Goal: Book appointment/travel/reservation

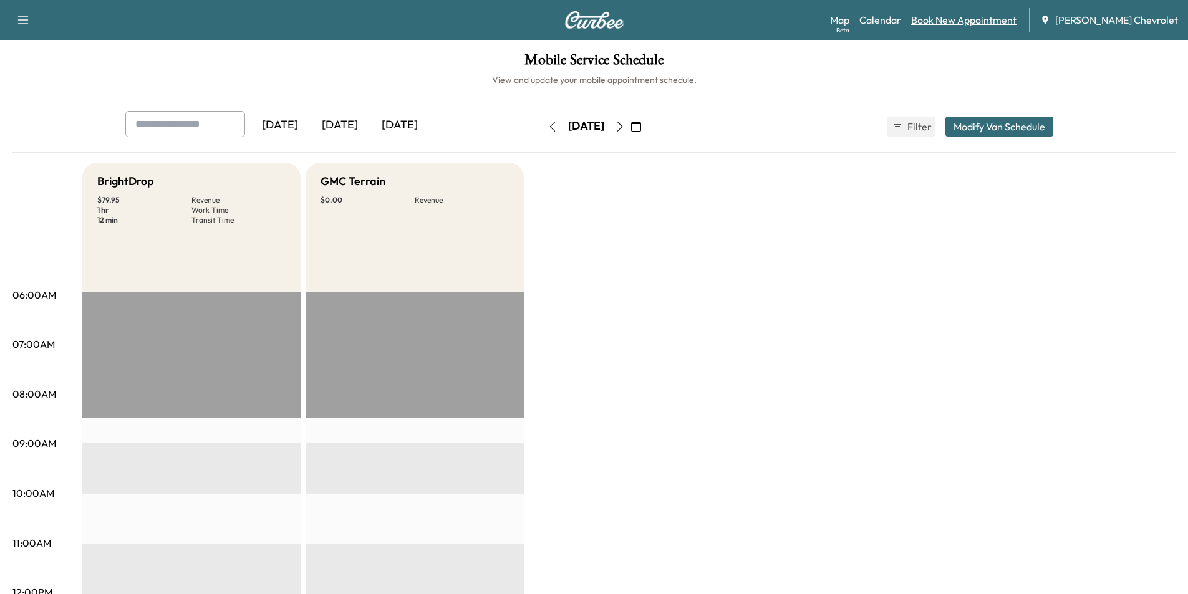
click at [956, 20] on link "Book New Appointment" at bounding box center [963, 19] width 105 height 15
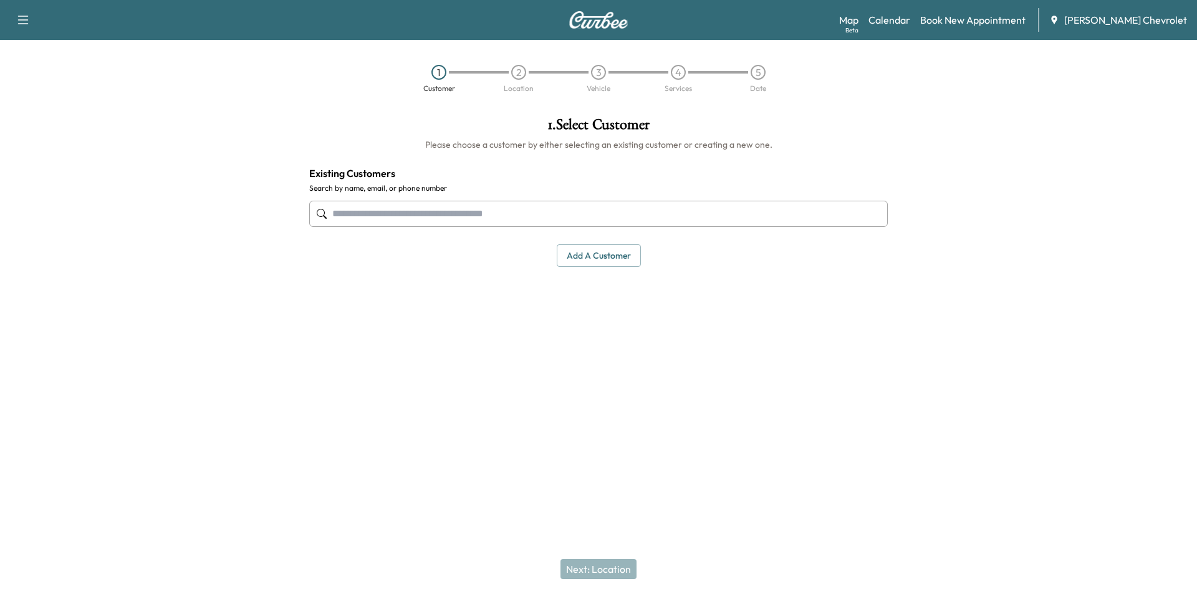
paste input "**********"
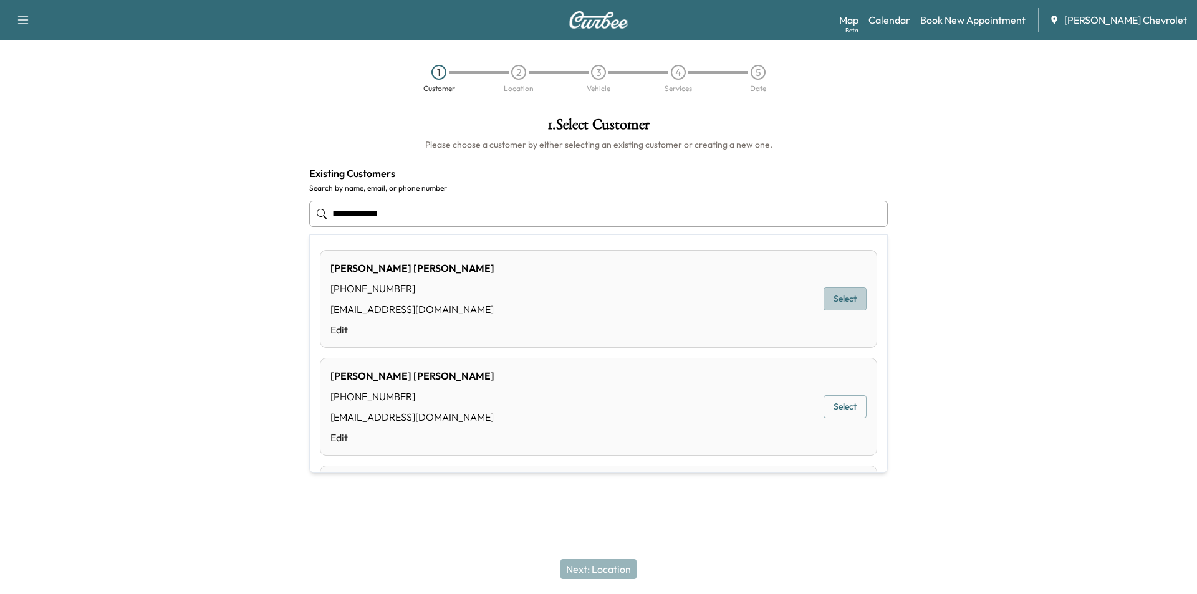
click at [846, 299] on button "Select" at bounding box center [845, 299] width 43 height 23
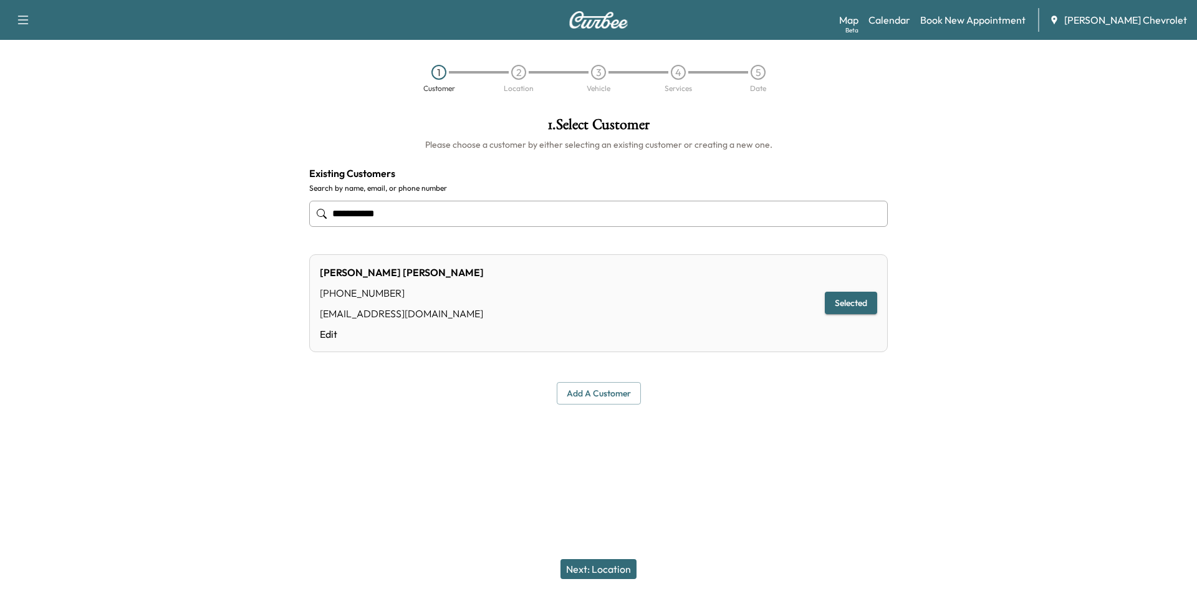
type input "**********"
click at [625, 571] on button "Next: Location" at bounding box center [599, 569] width 76 height 20
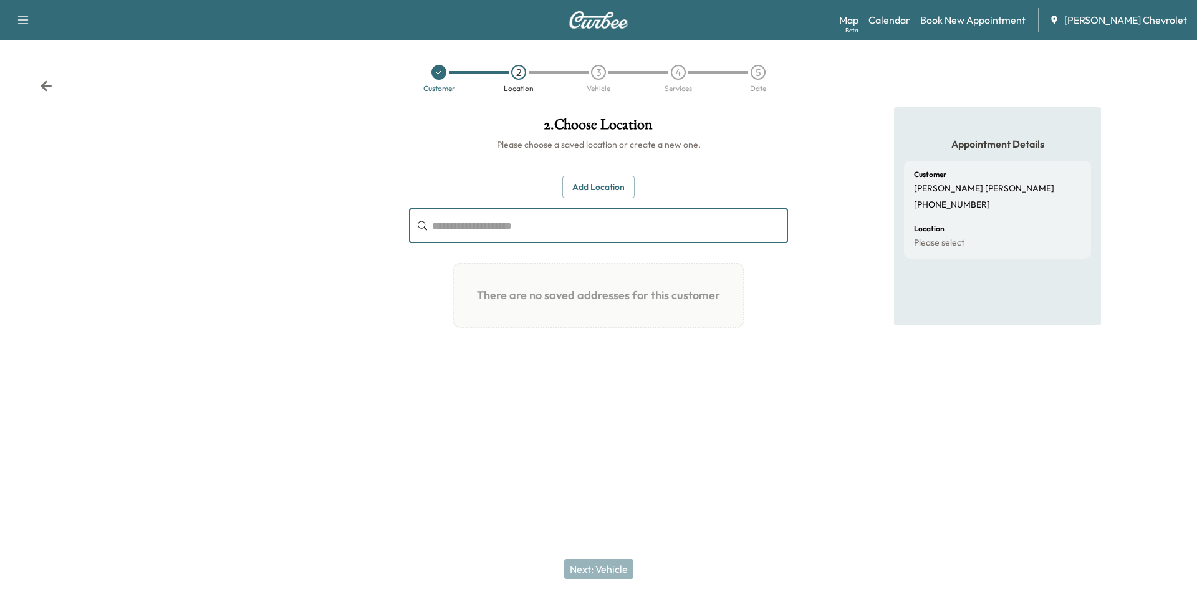
click at [501, 223] on input "text" at bounding box center [610, 225] width 356 height 35
click at [518, 235] on input "**********" at bounding box center [610, 225] width 356 height 35
type input "**********"
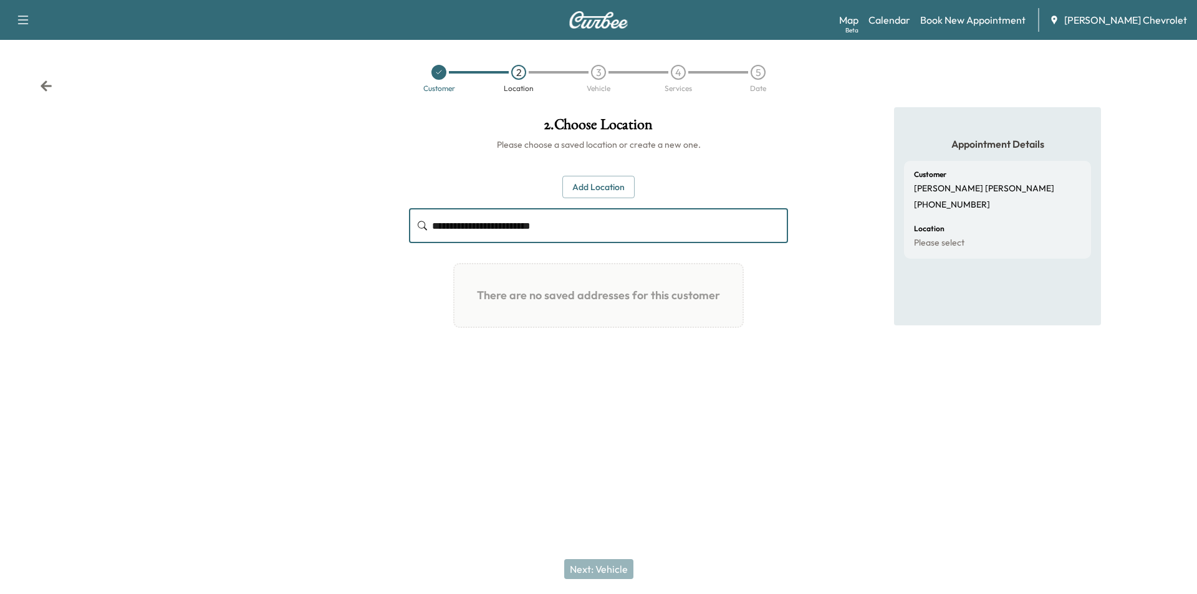
click at [614, 178] on button "Add Location" at bounding box center [599, 187] width 72 height 23
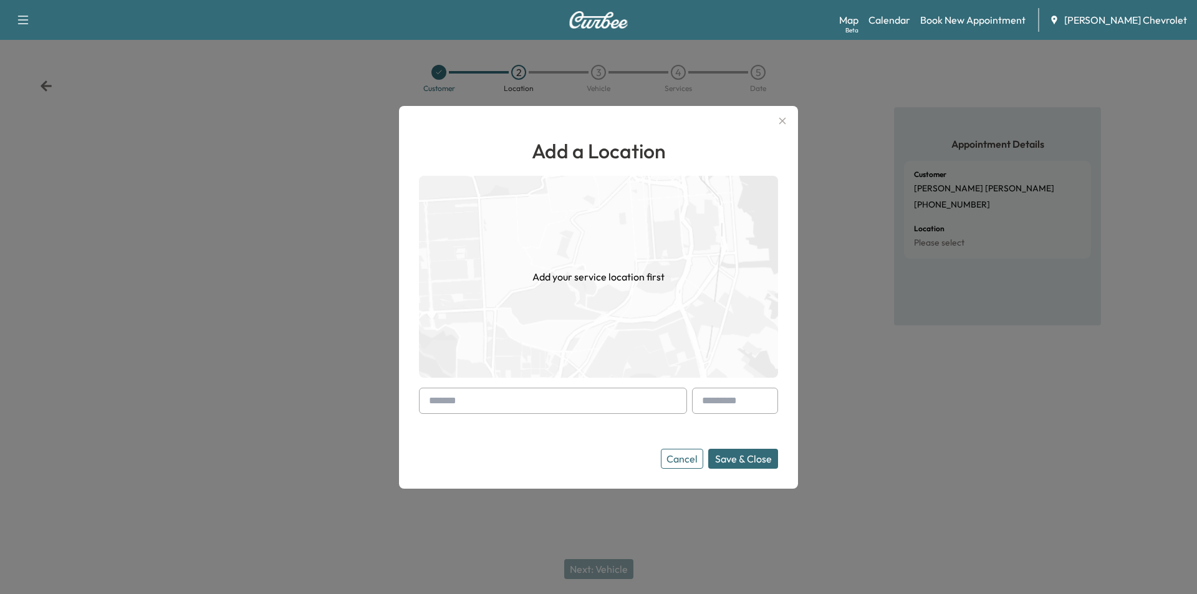
paste input "**********"
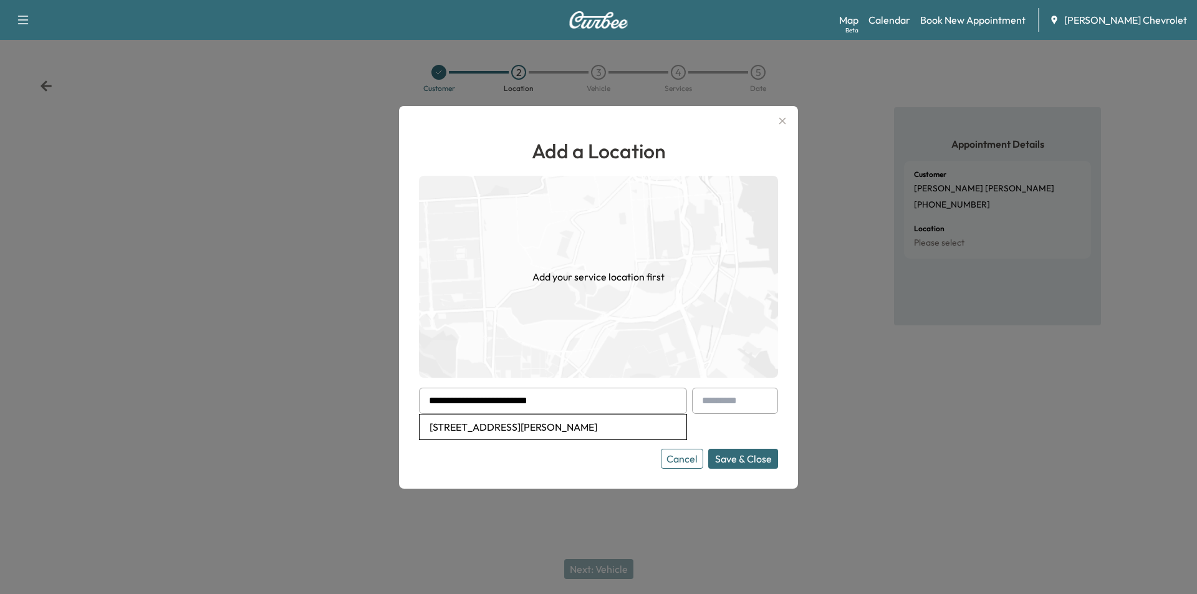
click at [541, 429] on li "[STREET_ADDRESS][PERSON_NAME]" at bounding box center [553, 427] width 267 height 25
type input "**********"
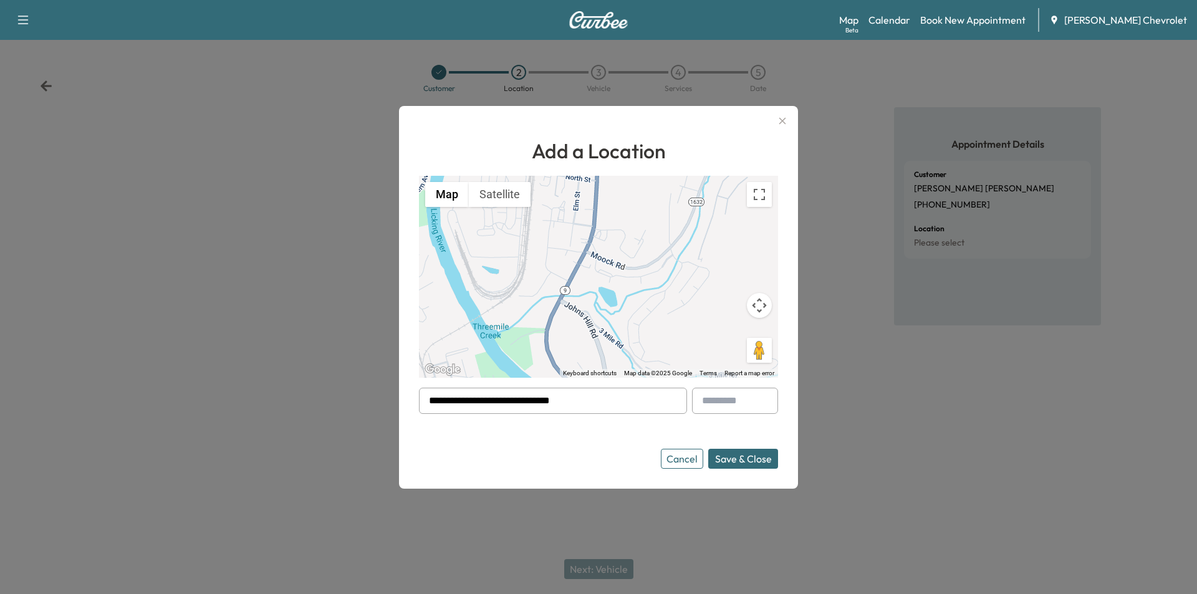
click at [738, 457] on button "Save & Close" at bounding box center [744, 459] width 70 height 20
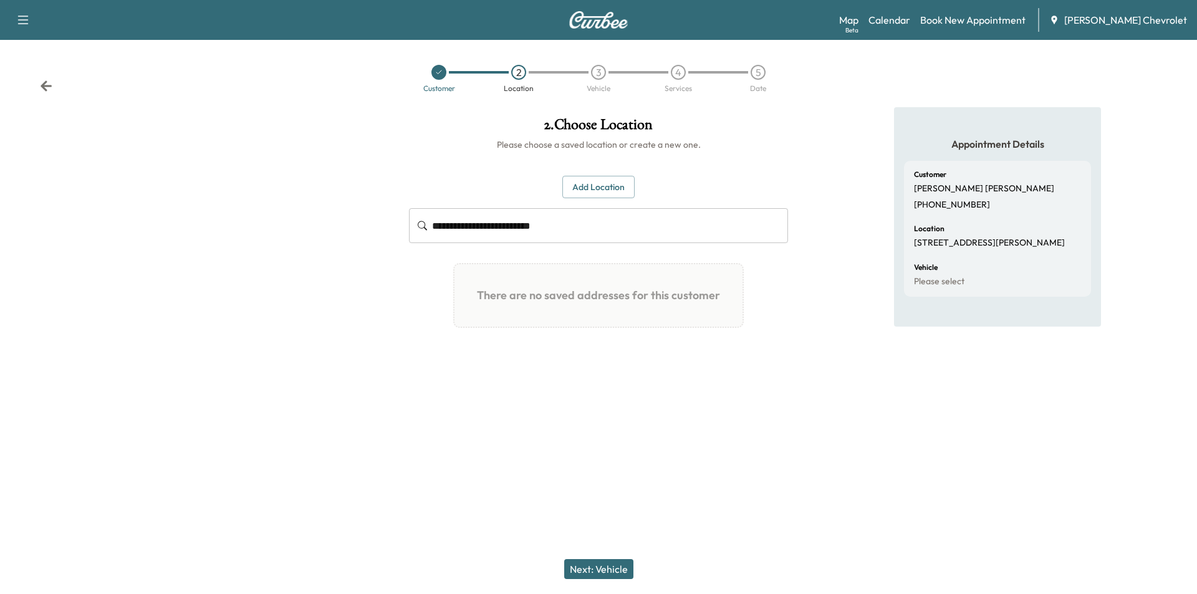
click at [616, 567] on button "Next: Vehicle" at bounding box center [598, 569] width 69 height 20
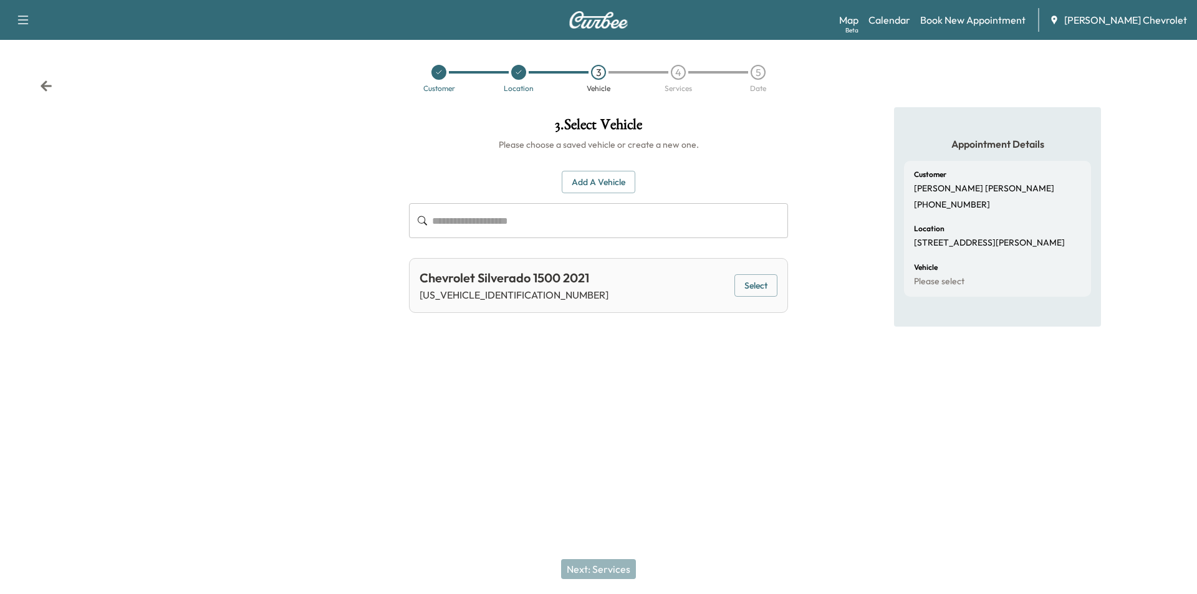
click at [748, 287] on button "Select" at bounding box center [756, 285] width 43 height 23
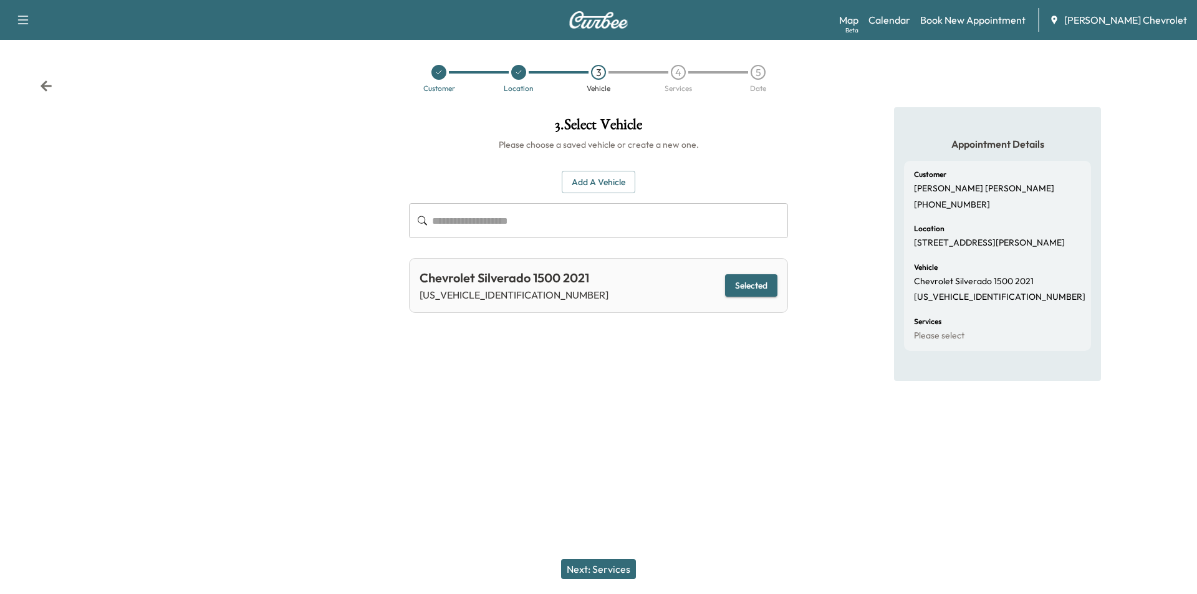
click at [600, 569] on button "Next: Services" at bounding box center [598, 569] width 75 height 20
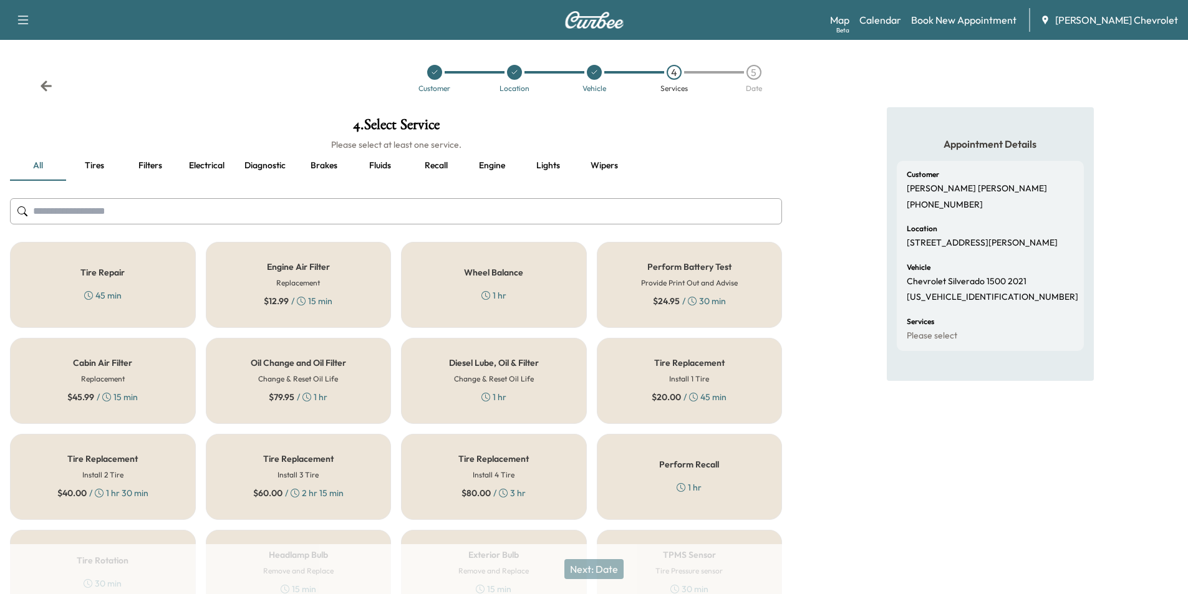
click at [438, 163] on button "Recall" at bounding box center [436, 166] width 56 height 30
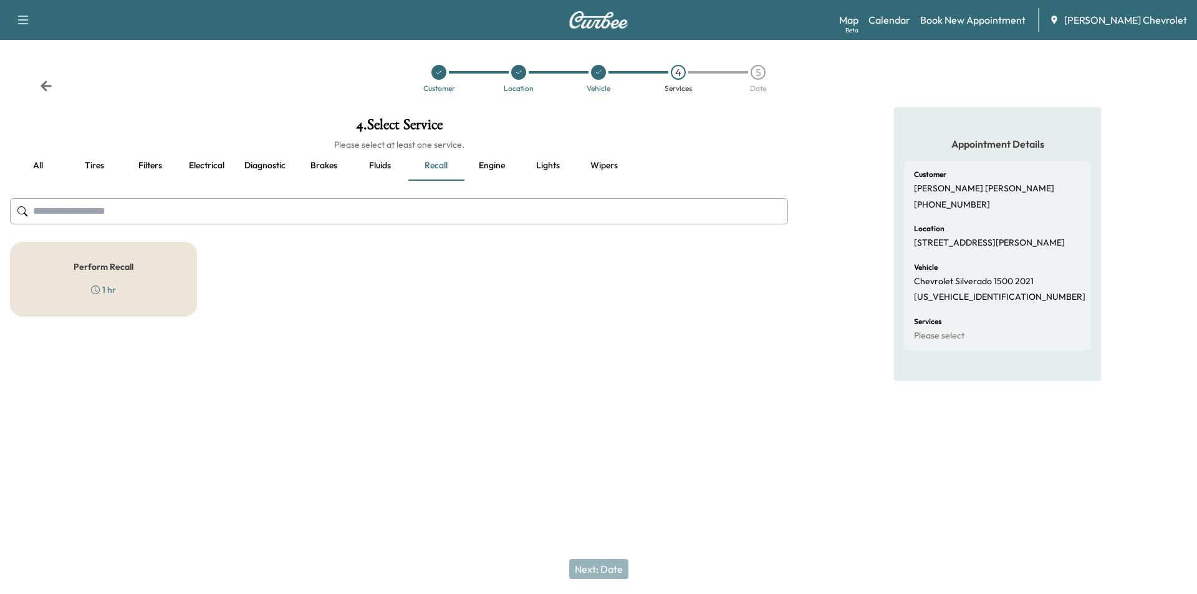
click at [80, 278] on div "Perform Recall 1 hr" at bounding box center [103, 279] width 187 height 75
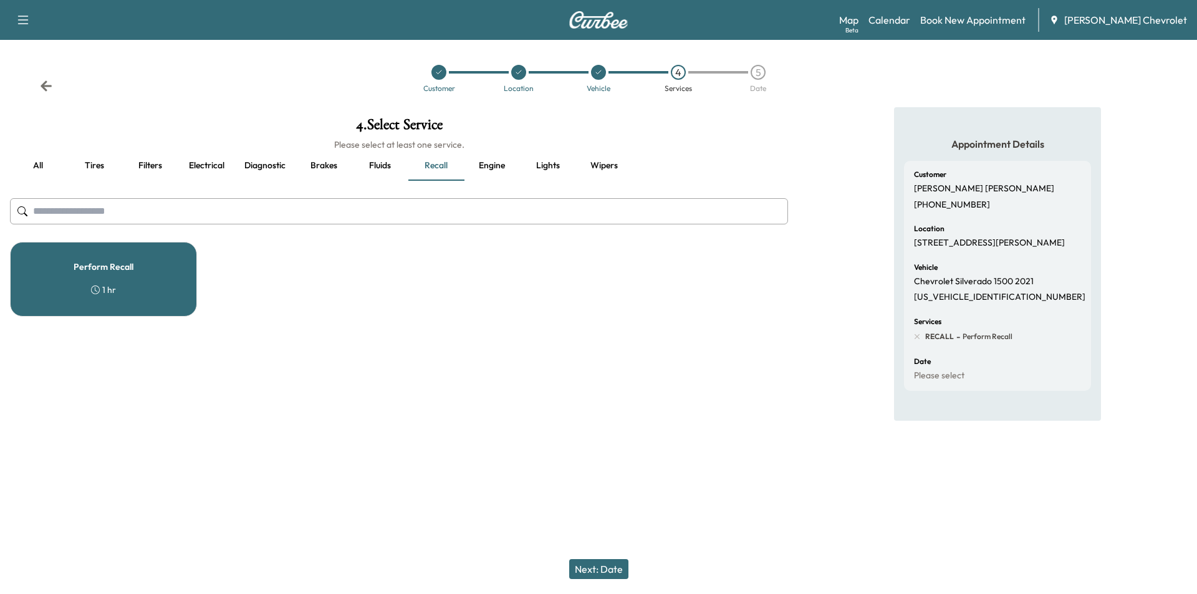
click at [597, 572] on button "Next: Date" at bounding box center [598, 569] width 59 height 20
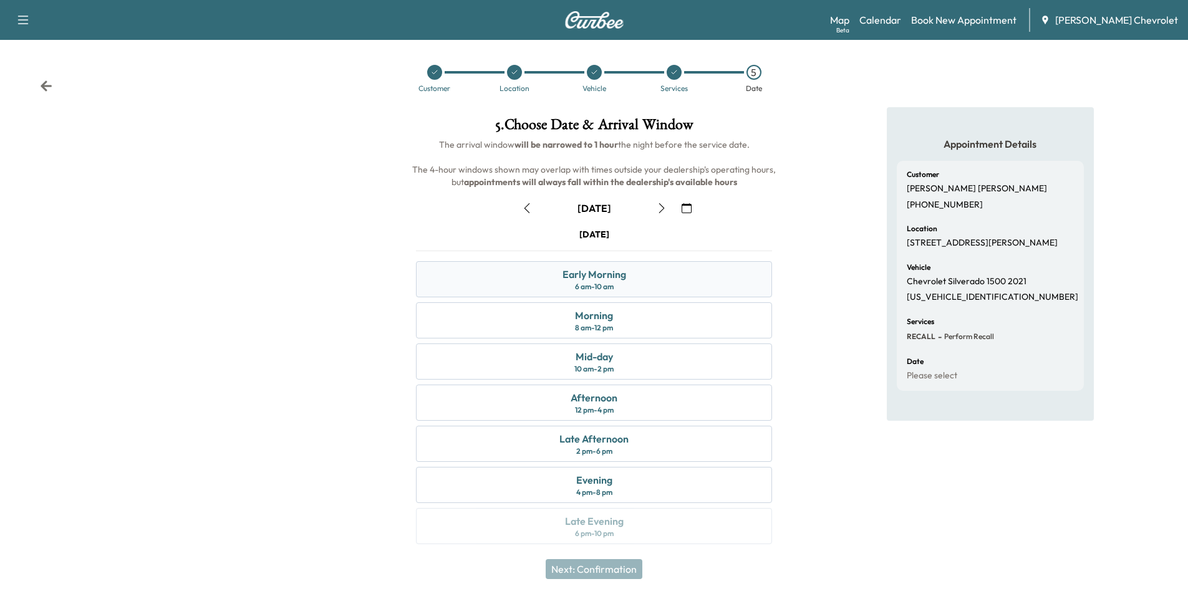
click at [653, 288] on div "Early Morning 6 am - 10 am" at bounding box center [594, 279] width 356 height 36
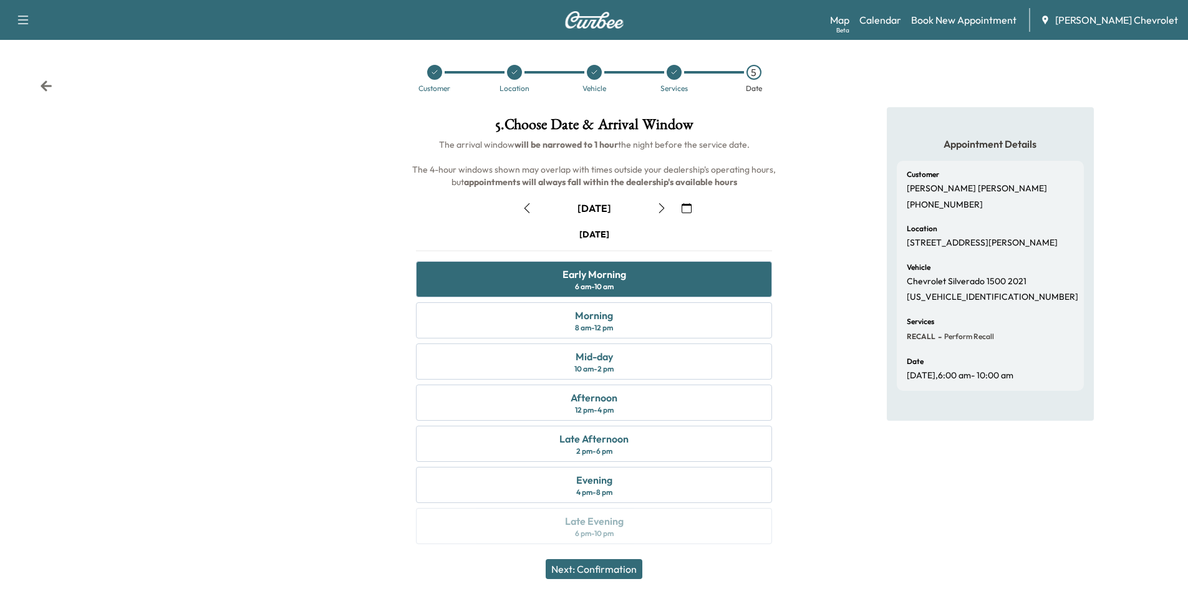
click at [585, 571] on button "Next: Confirmation" at bounding box center [594, 569] width 97 height 20
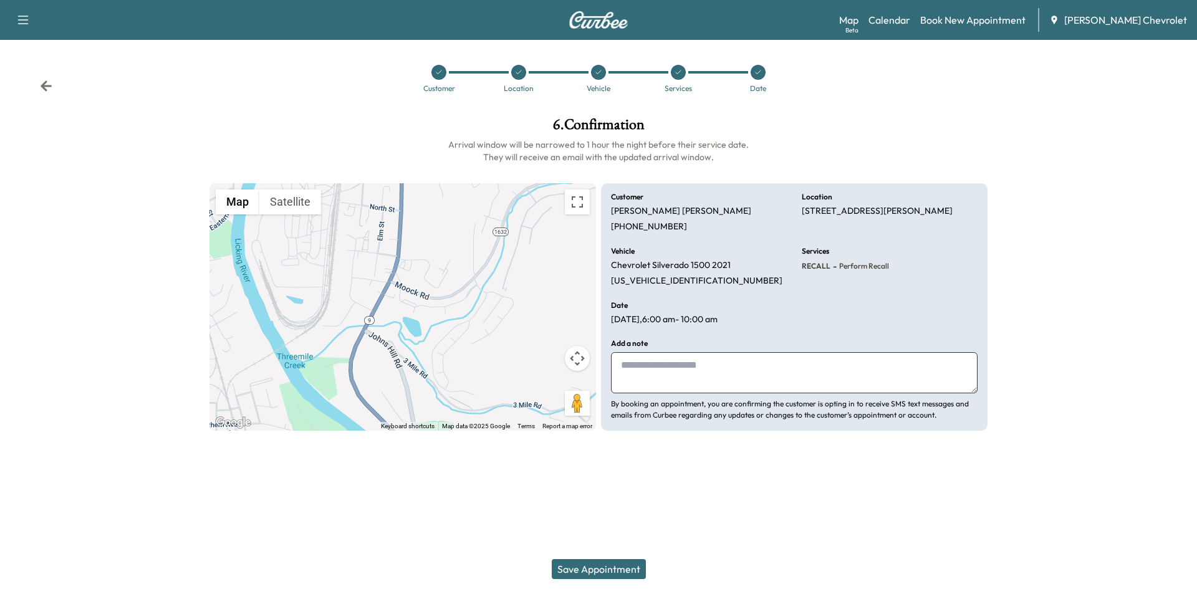
click at [591, 568] on button "Save Appointment" at bounding box center [599, 569] width 94 height 20
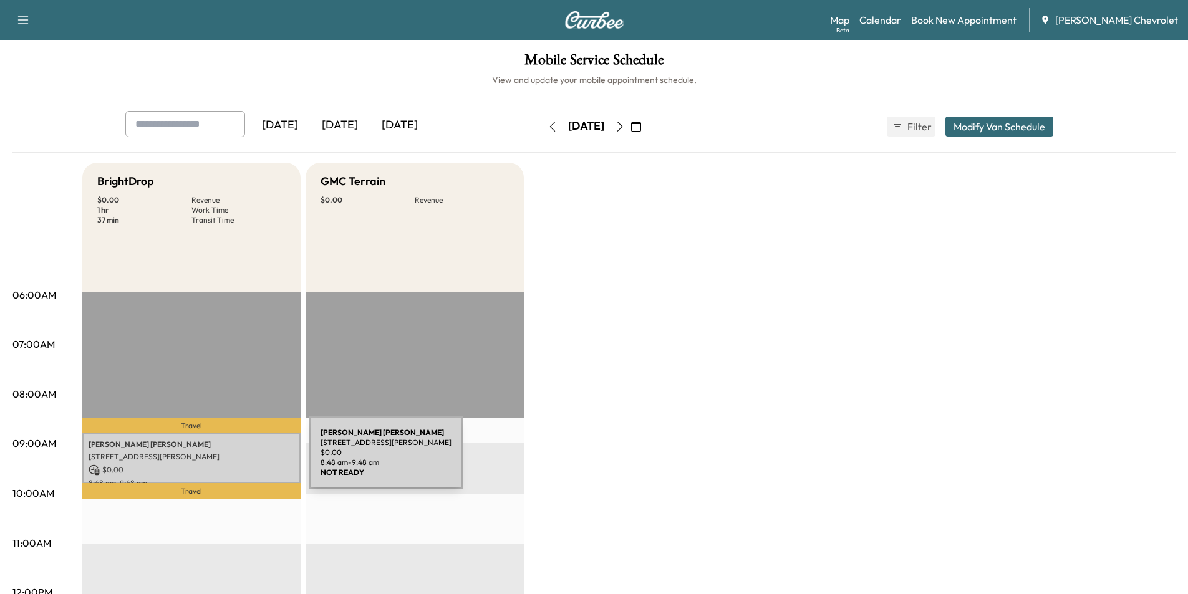
click at [216, 460] on p "[STREET_ADDRESS][PERSON_NAME]" at bounding box center [192, 457] width 206 height 10
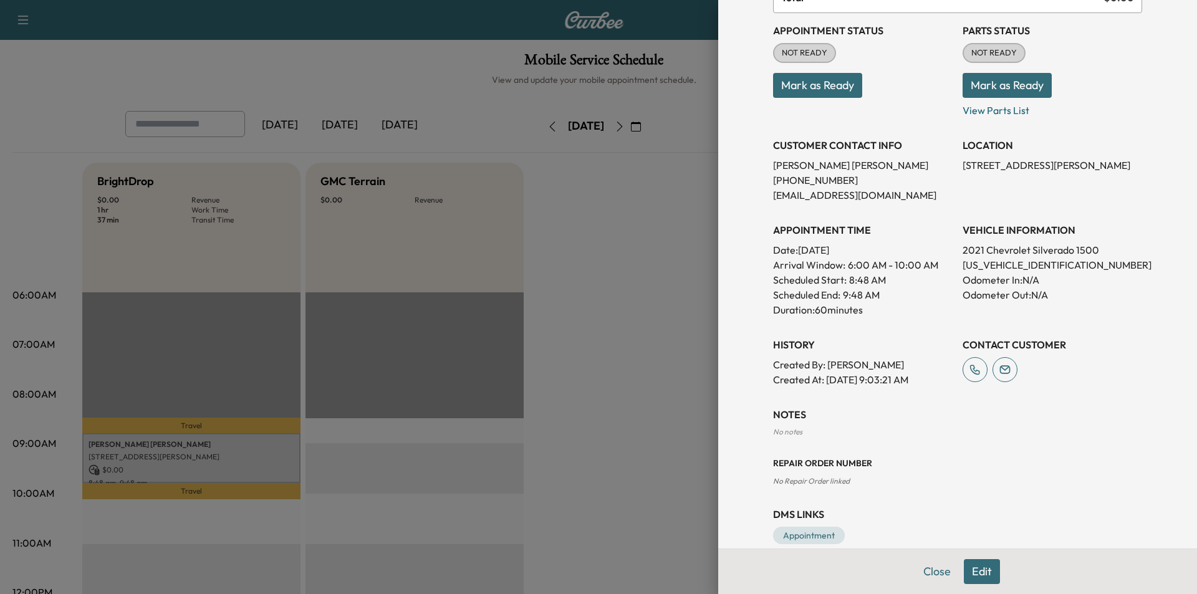
scroll to position [154, 0]
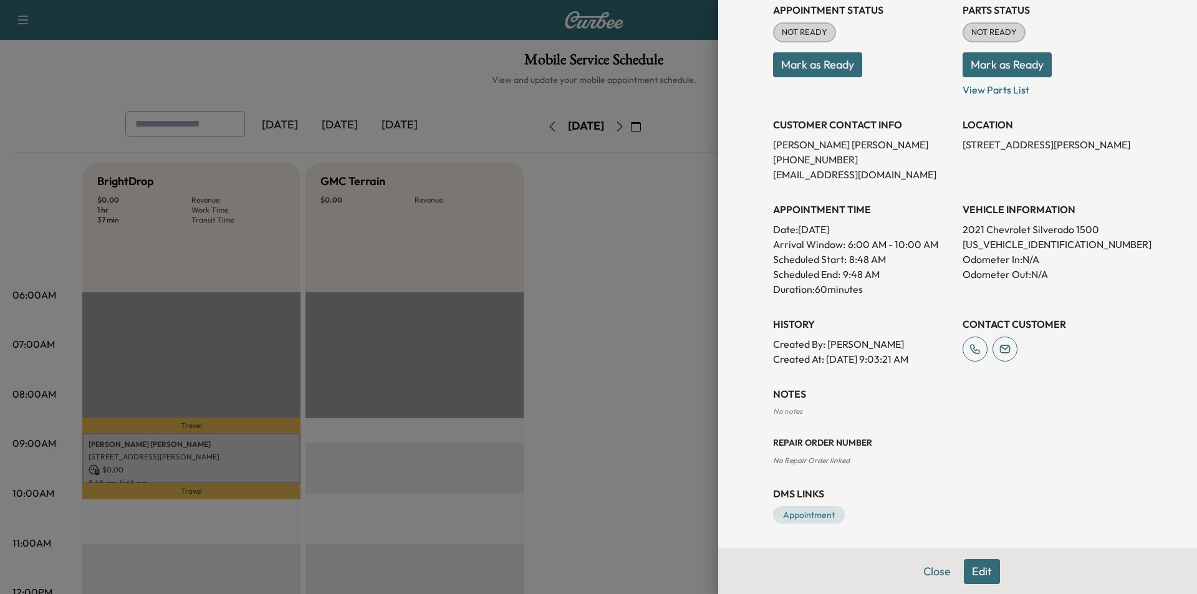
click at [982, 568] on button "Edit" at bounding box center [982, 571] width 36 height 25
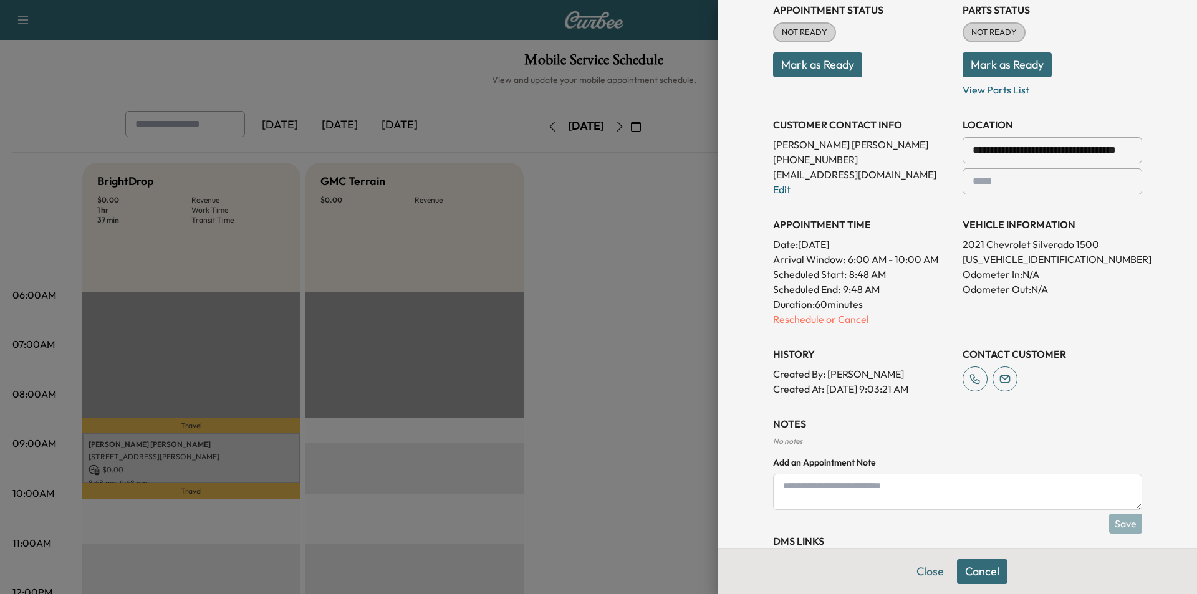
click at [833, 491] on textarea at bounding box center [957, 492] width 369 height 36
click at [872, 493] on textarea at bounding box center [957, 492] width 369 height 36
paste textarea "**********"
type textarea "**********"
click at [1126, 526] on button "Save" at bounding box center [1126, 524] width 33 height 20
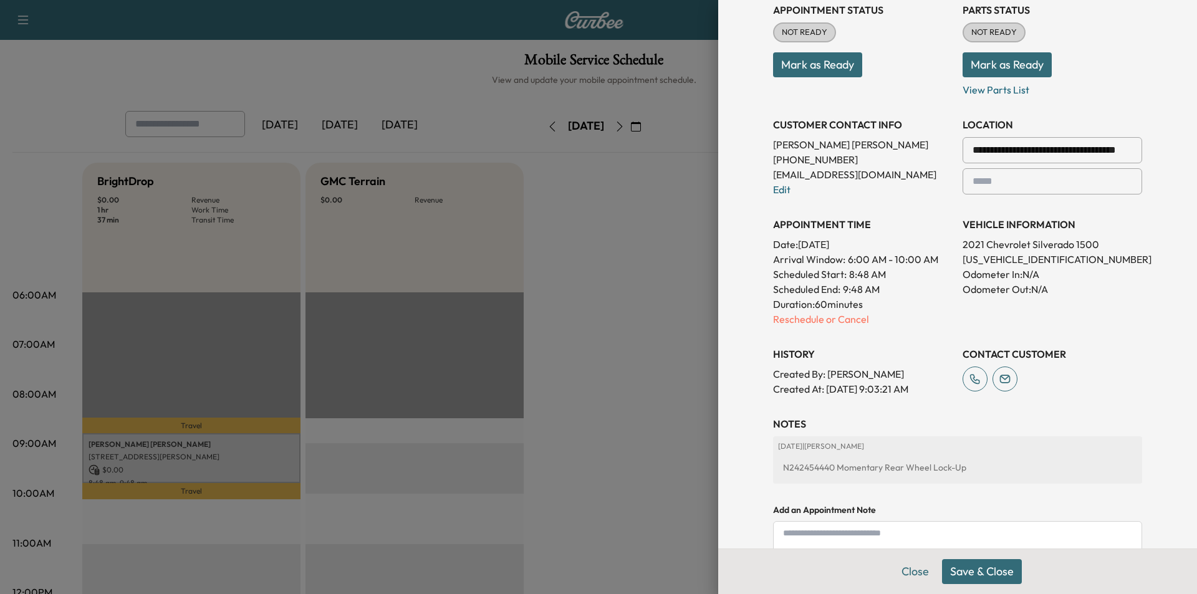
click at [992, 574] on button "Save & Close" at bounding box center [982, 571] width 80 height 25
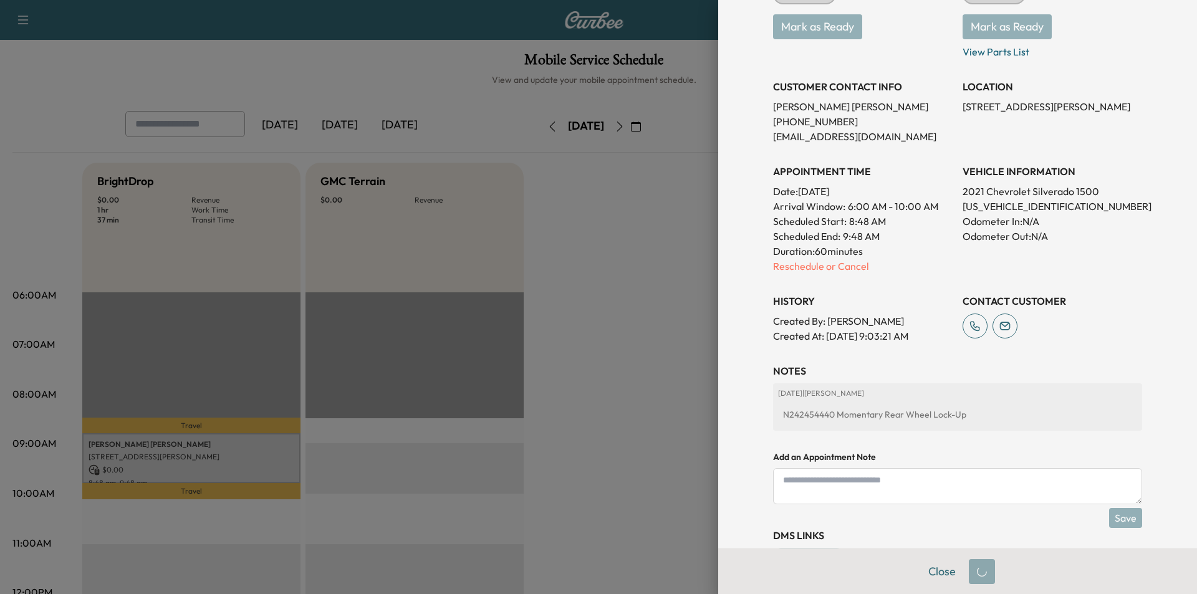
scroll to position [234, 0]
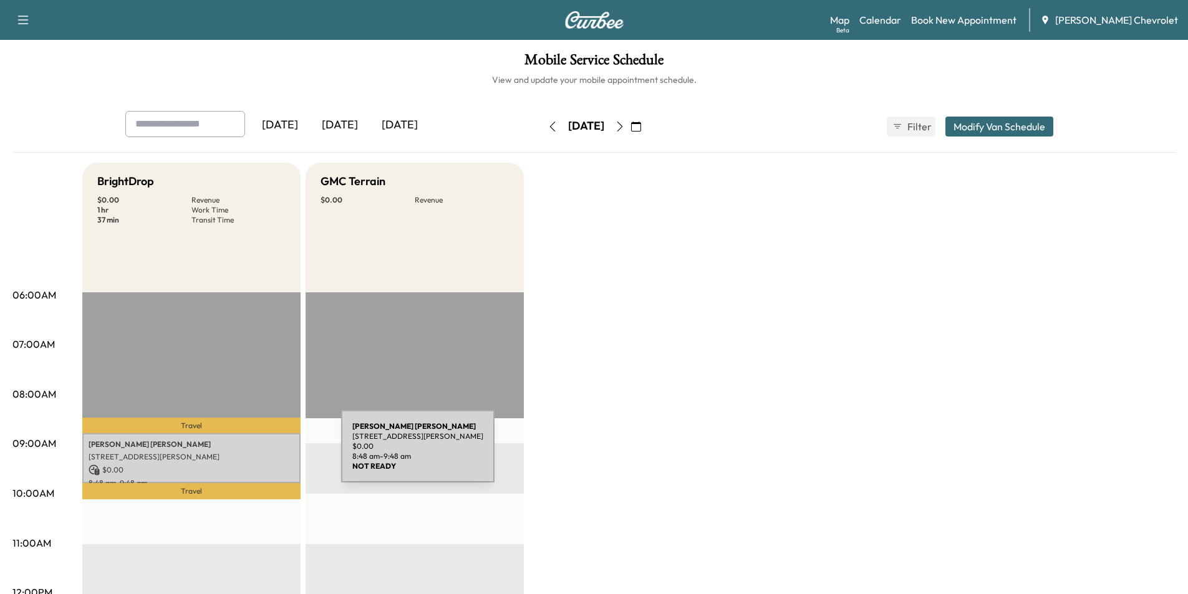
click at [248, 454] on p "[STREET_ADDRESS][PERSON_NAME]" at bounding box center [192, 457] width 206 height 10
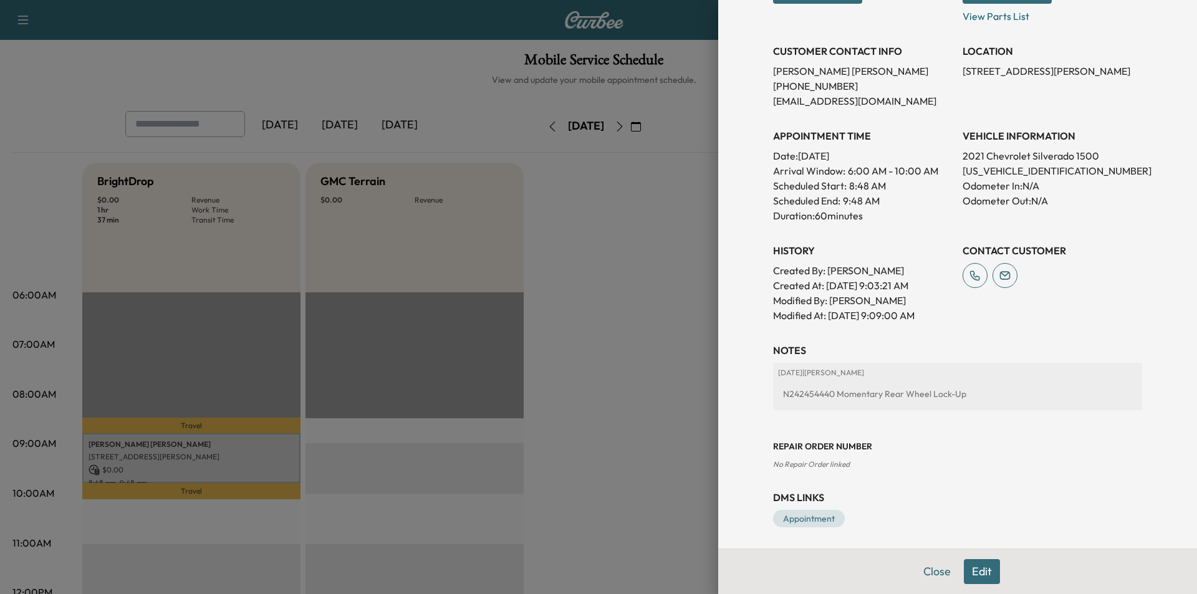
scroll to position [231, 0]
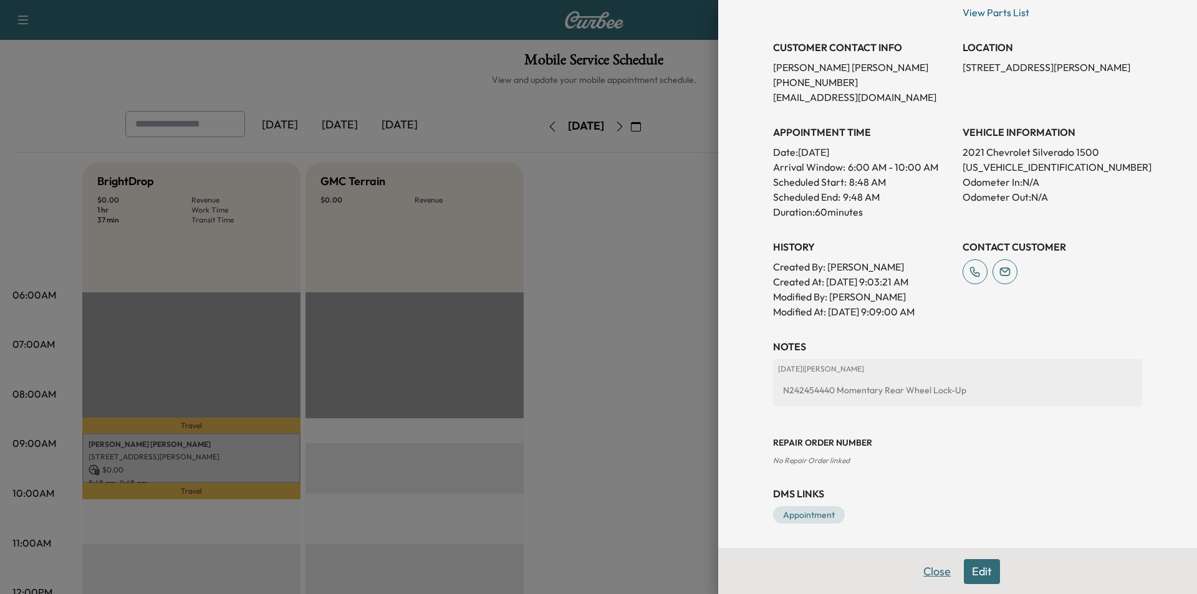
click at [917, 567] on button "Close" at bounding box center [938, 571] width 44 height 25
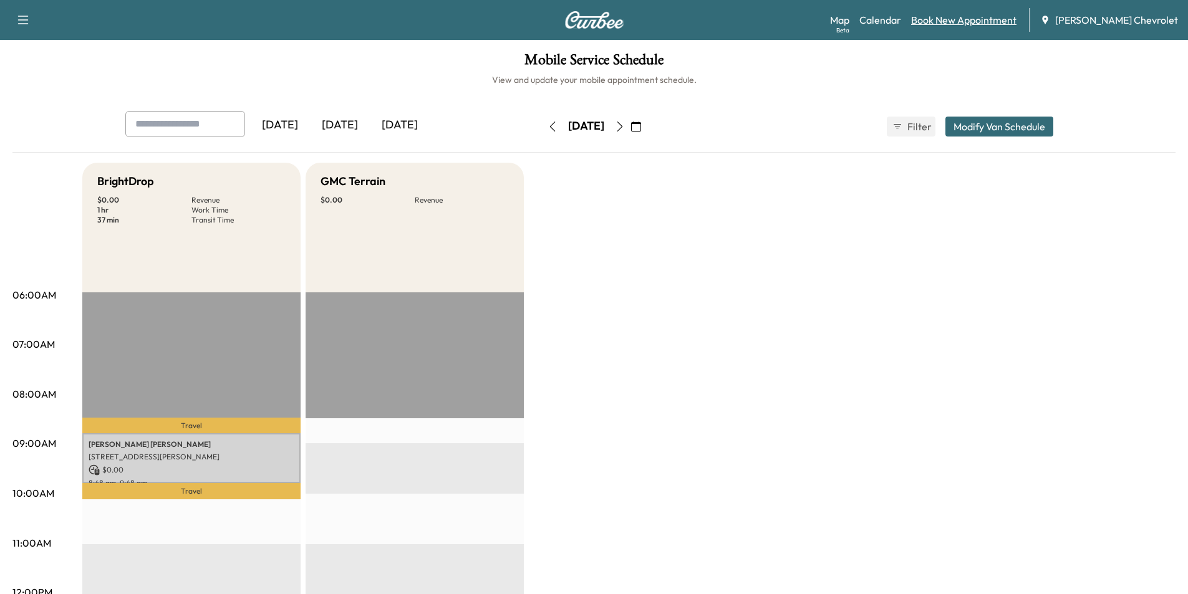
click at [1003, 20] on link "Book New Appointment" at bounding box center [963, 19] width 105 height 15
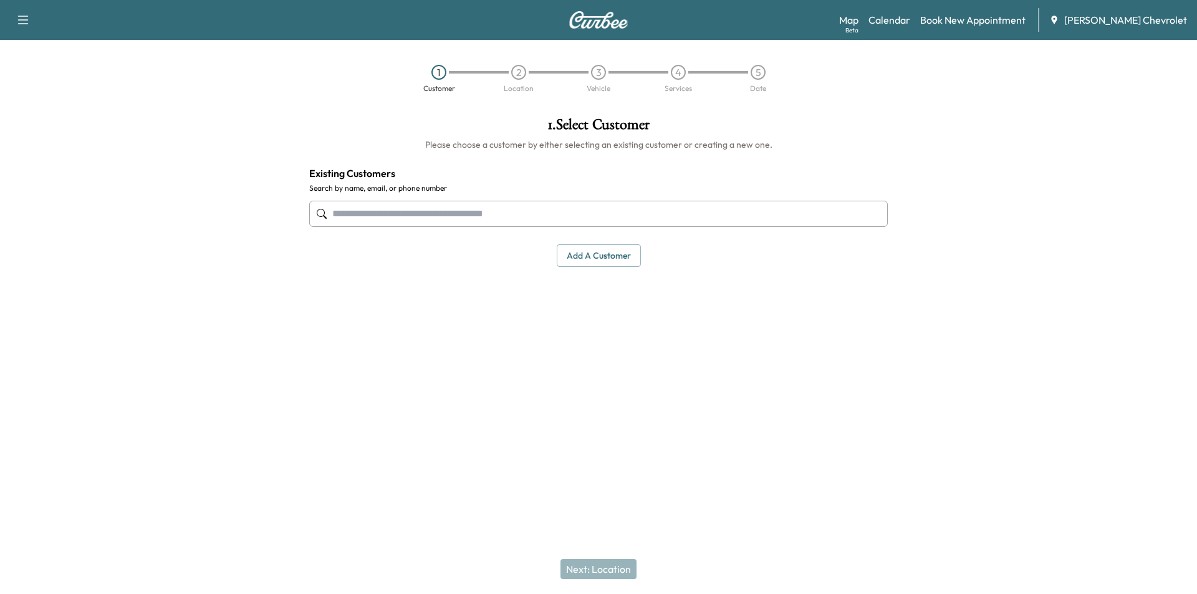
paste input "**********"
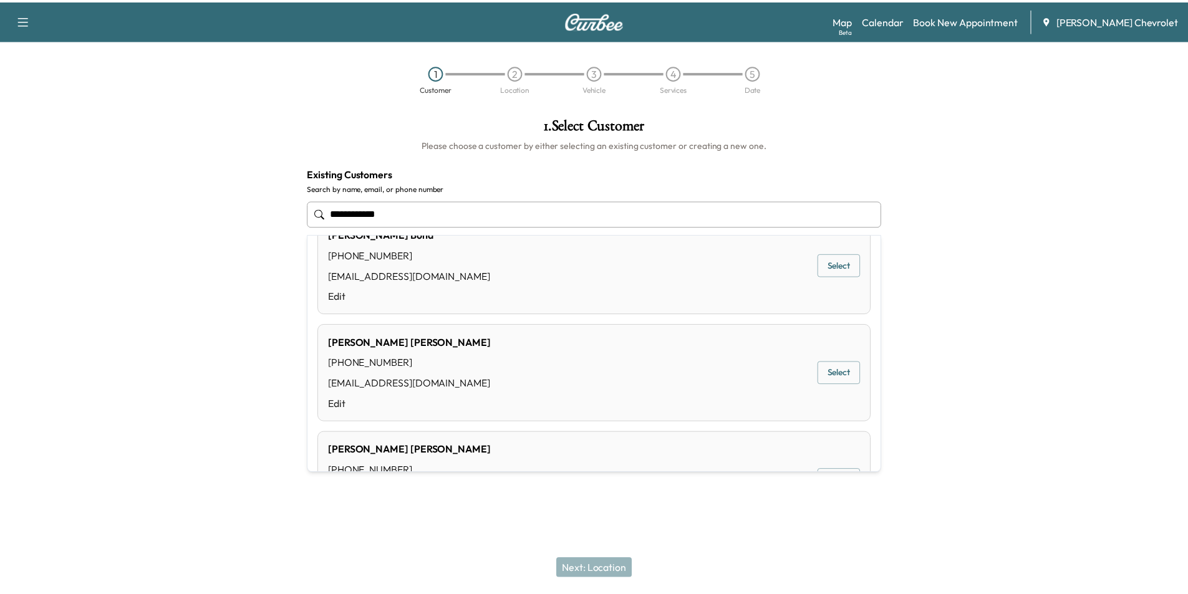
scroll to position [187, 0]
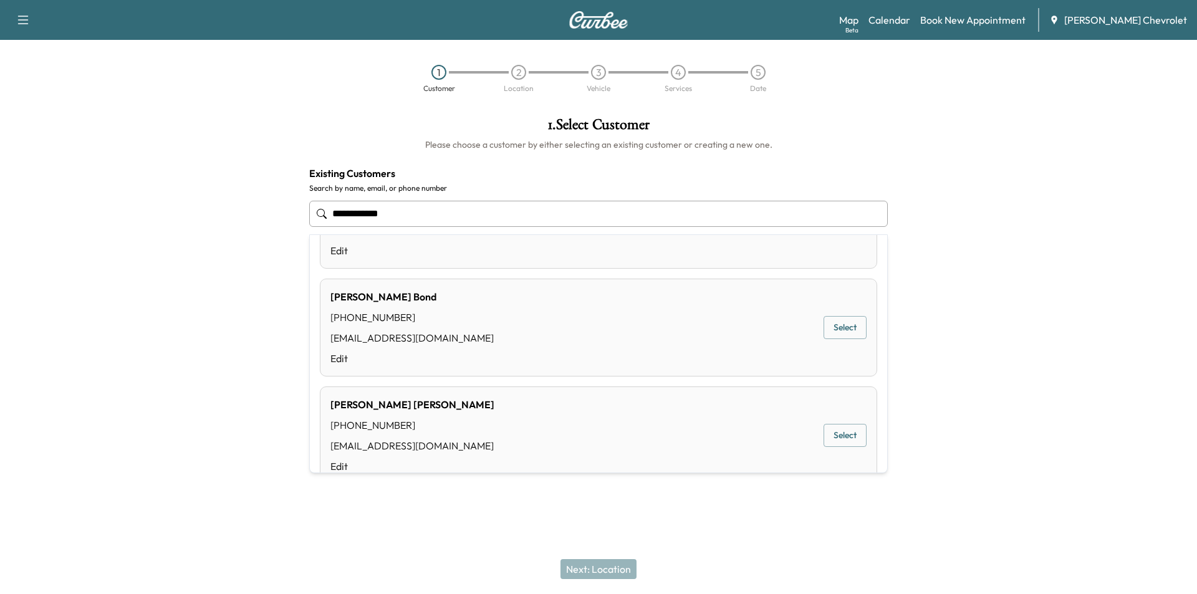
click at [828, 334] on button "Select" at bounding box center [845, 327] width 43 height 23
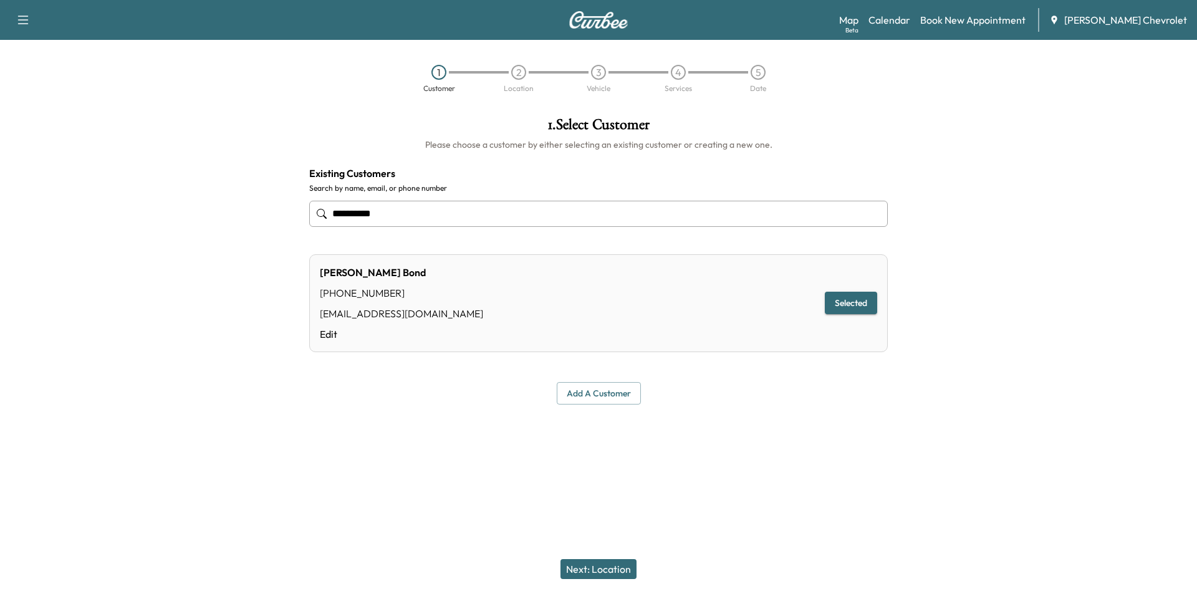
type input "**********"
click at [604, 569] on button "Next: Location" at bounding box center [599, 569] width 76 height 20
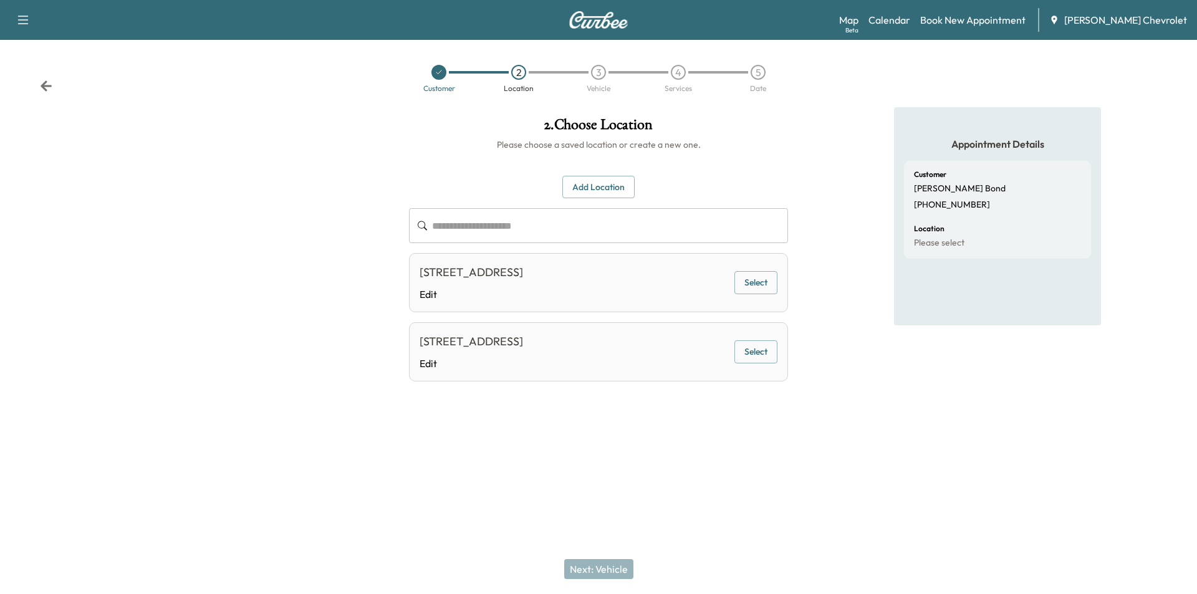
click at [765, 281] on button "Select" at bounding box center [756, 282] width 43 height 23
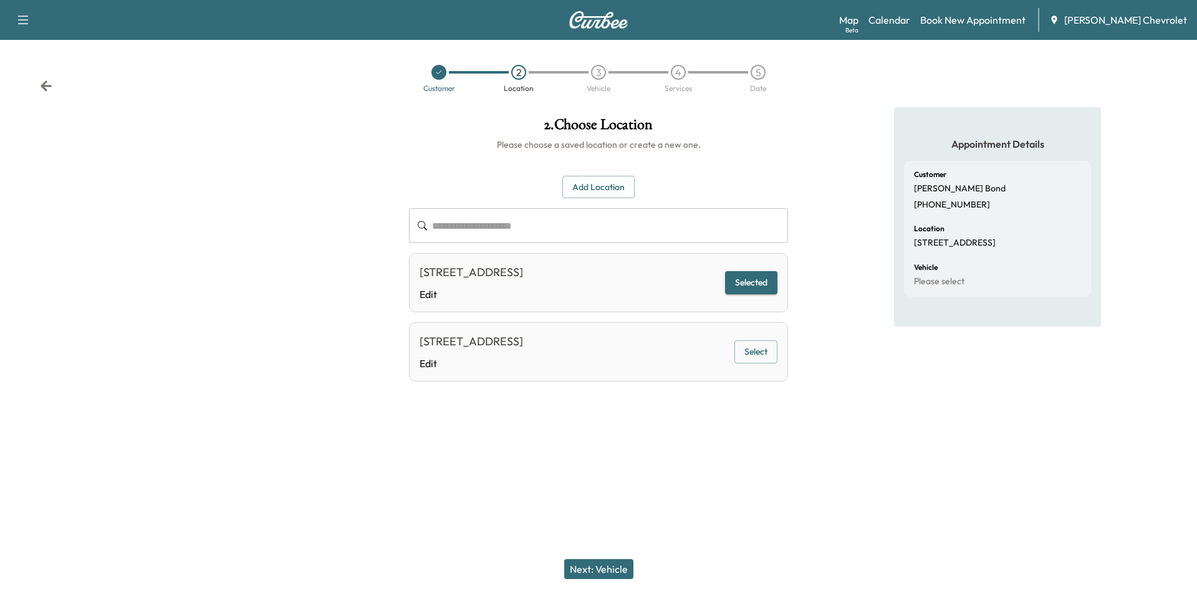
click at [617, 564] on button "Next: Vehicle" at bounding box center [598, 569] width 69 height 20
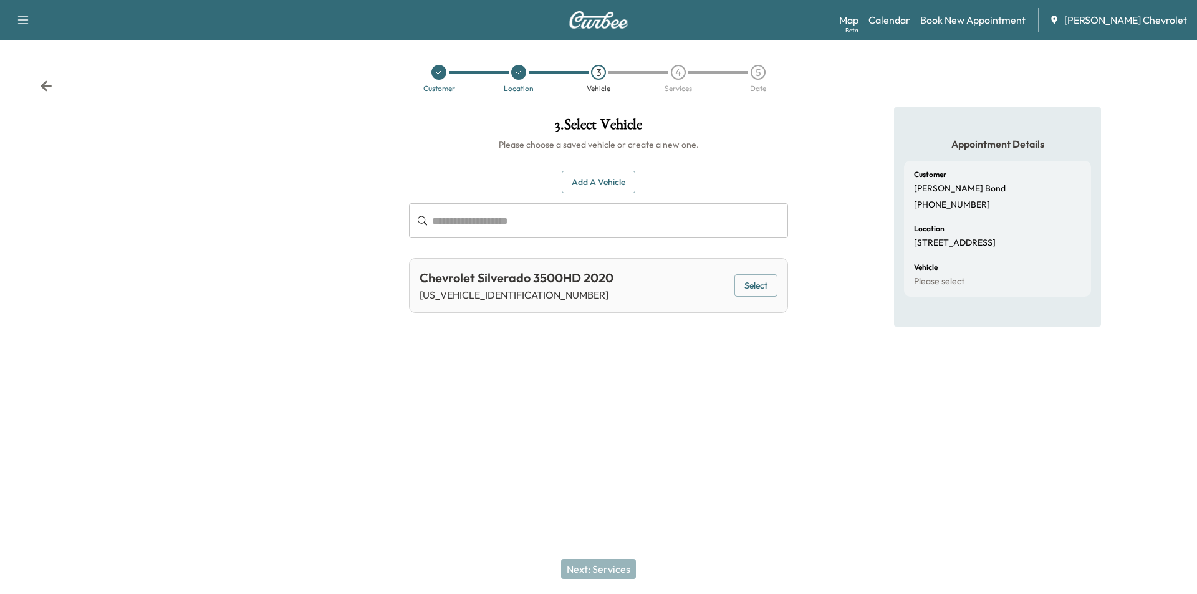
click at [767, 288] on button "Select" at bounding box center [756, 285] width 43 height 23
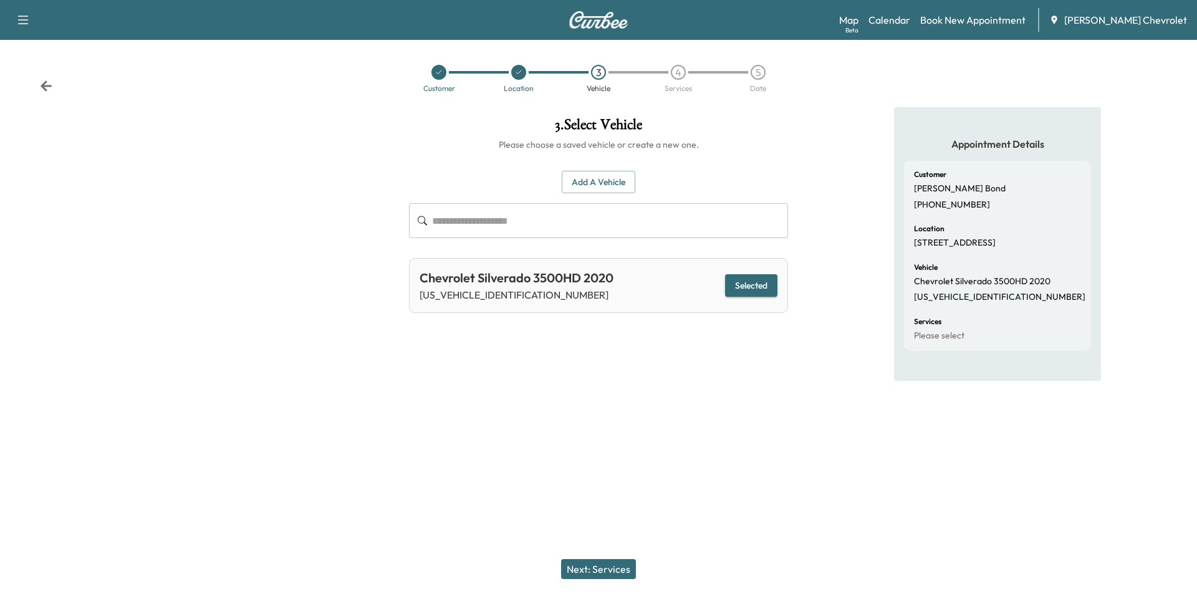
click at [612, 574] on button "Next: Services" at bounding box center [598, 569] width 75 height 20
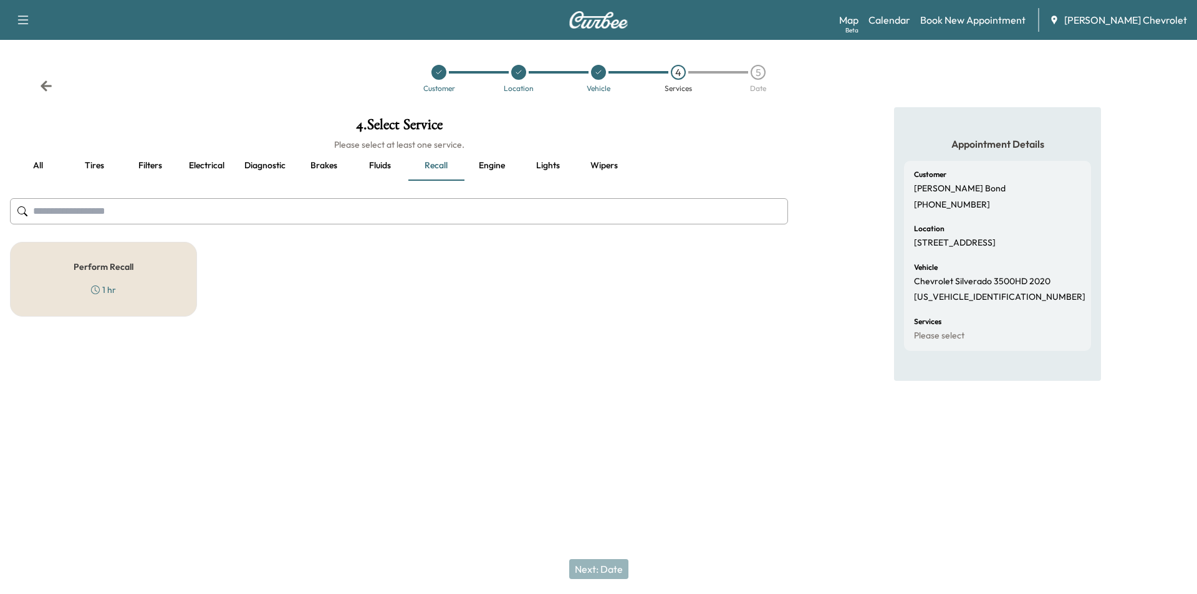
click at [112, 287] on div "1 hr" at bounding box center [103, 290] width 25 height 12
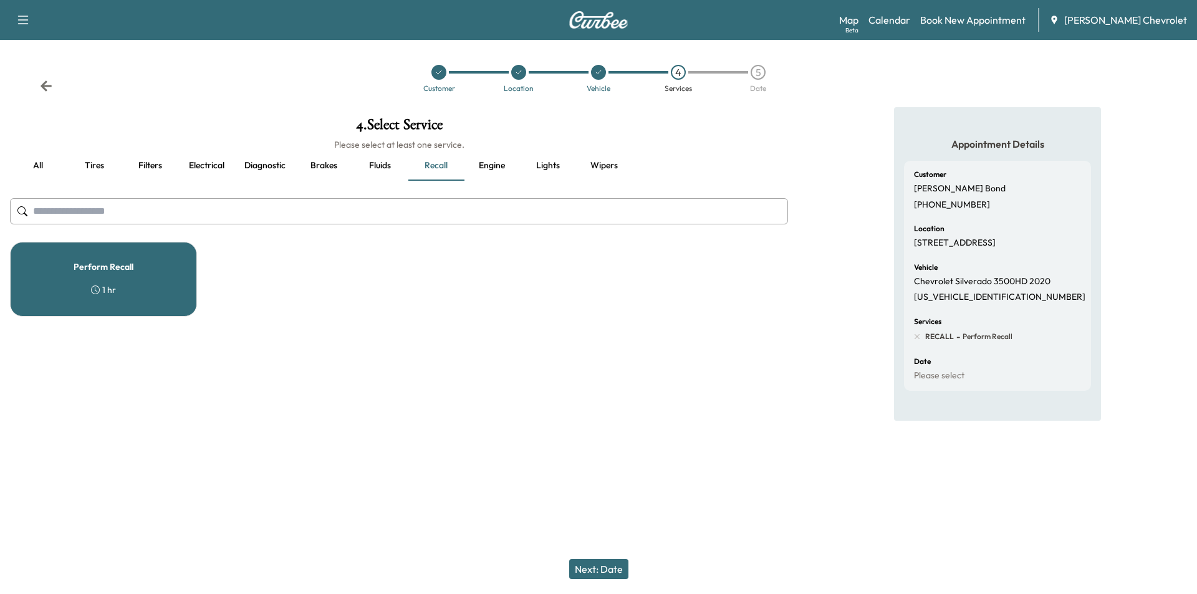
click at [616, 573] on button "Next: Date" at bounding box center [598, 569] width 59 height 20
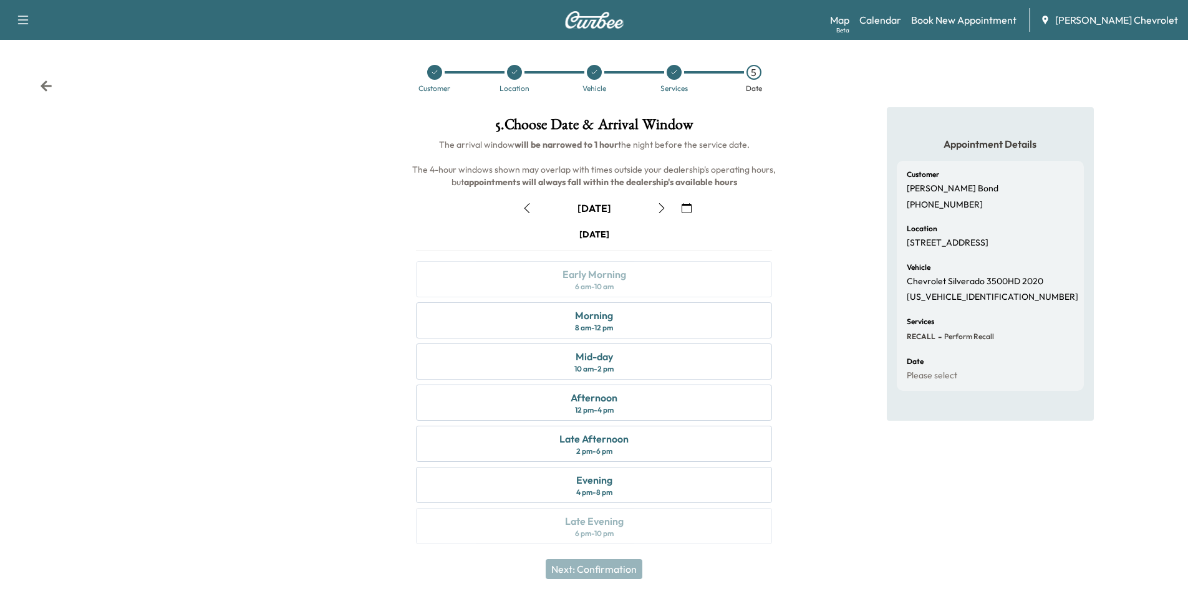
click at [664, 203] on icon "button" at bounding box center [662, 208] width 10 height 10
click at [629, 315] on div "Morning 8 am - 12 pm" at bounding box center [594, 320] width 356 height 36
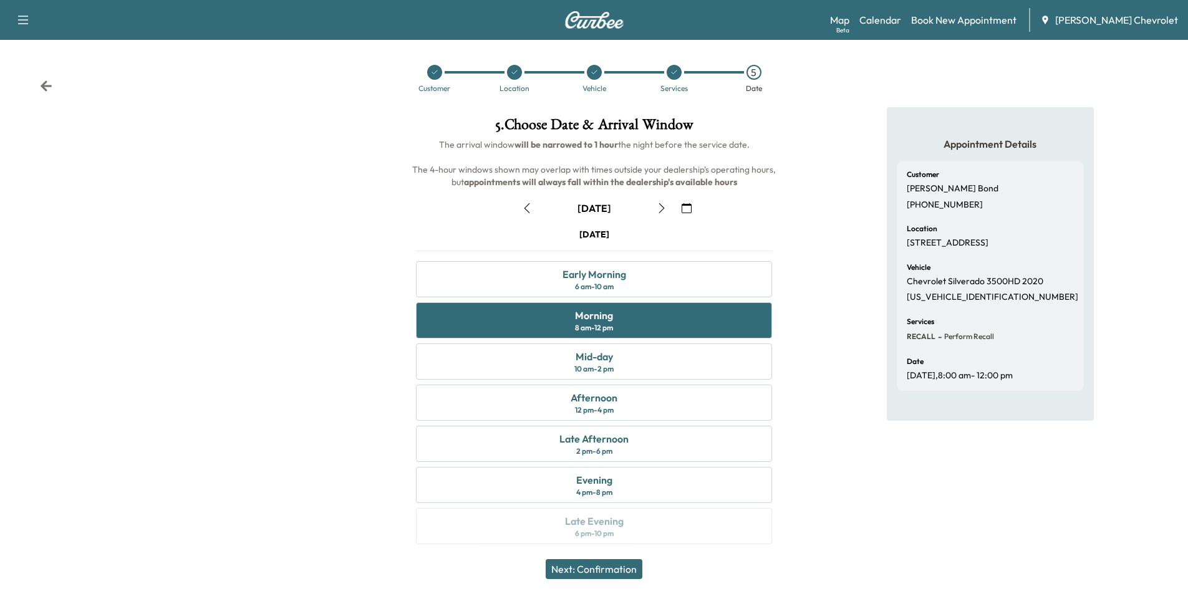
click at [625, 574] on button "Next: Confirmation" at bounding box center [594, 569] width 97 height 20
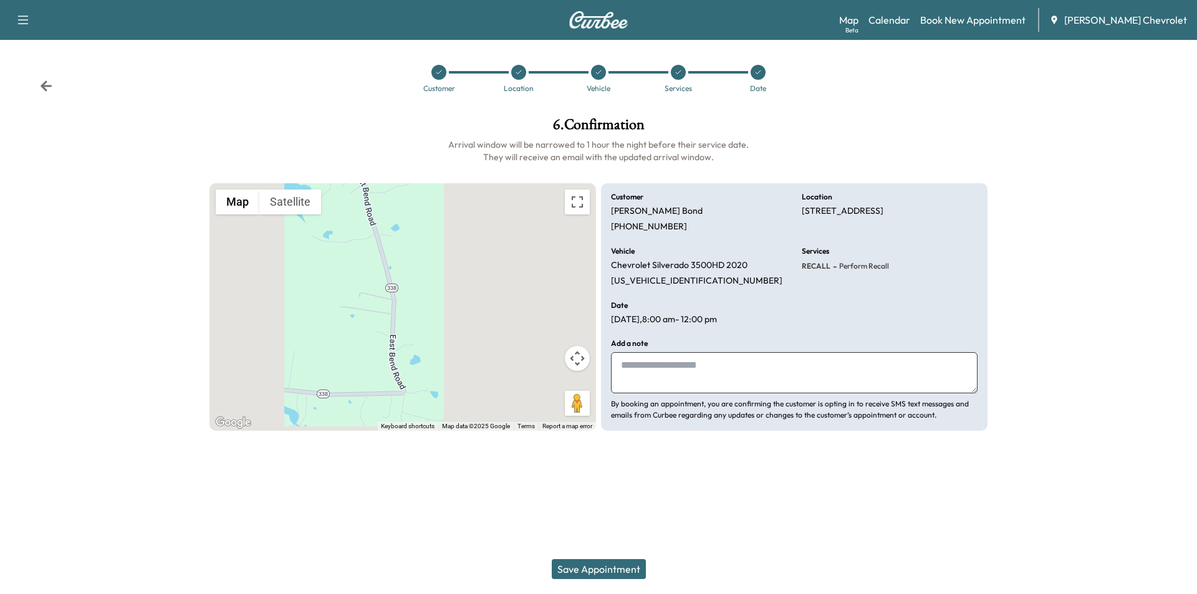
paste textarea "**********"
type textarea "**********"
click at [49, 90] on icon at bounding box center [46, 86] width 12 height 12
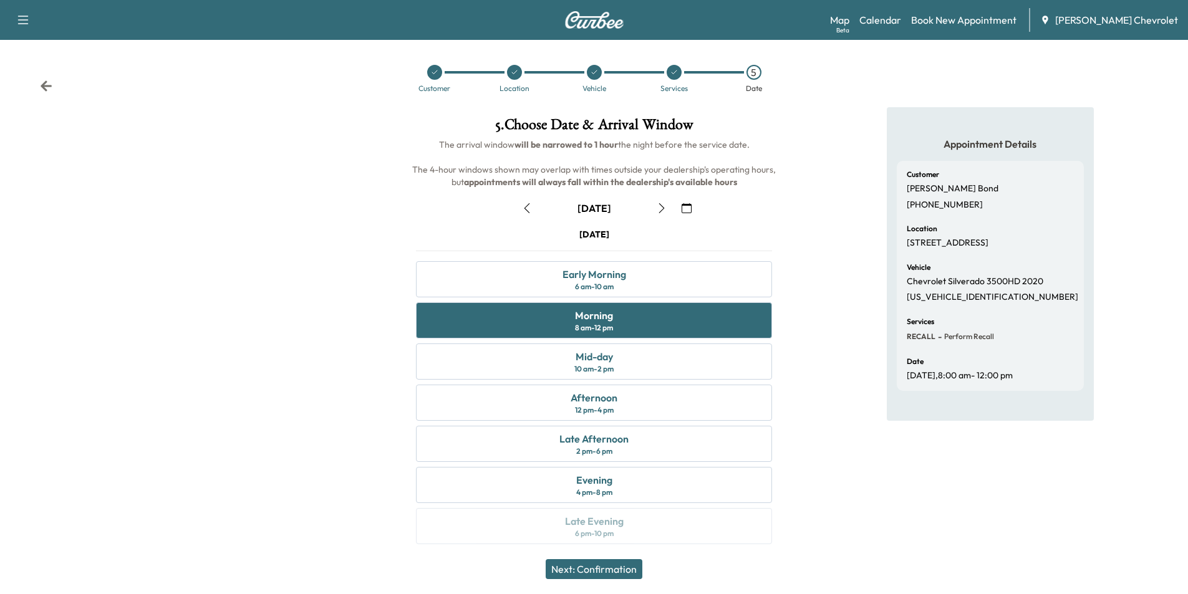
click at [49, 90] on icon at bounding box center [46, 86] width 12 height 12
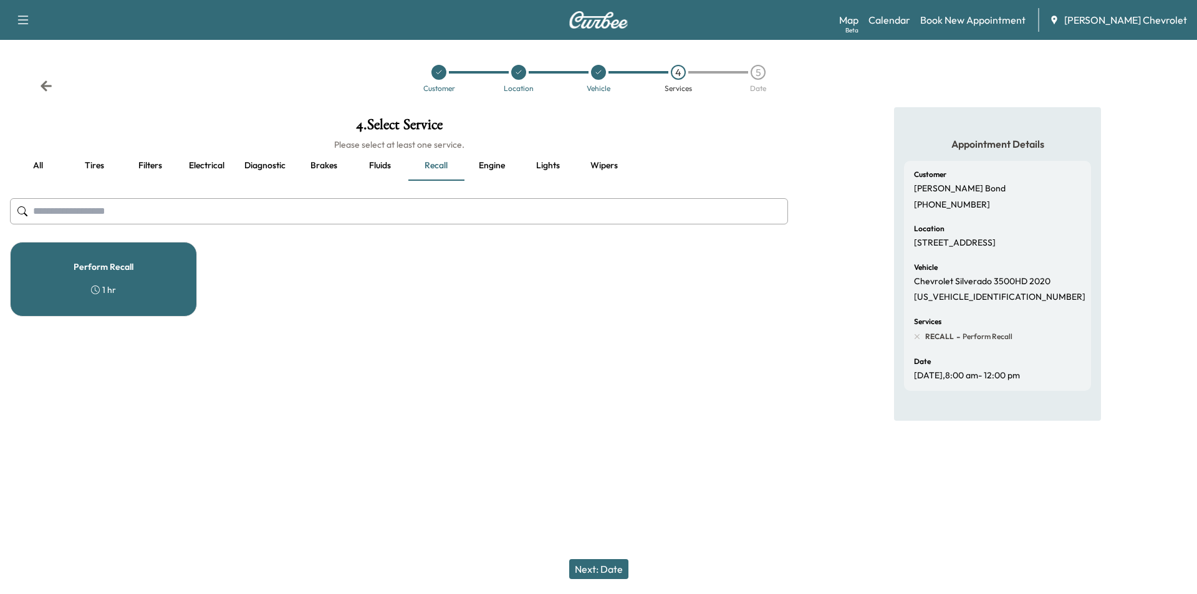
click at [42, 89] on icon at bounding box center [46, 86] width 12 height 12
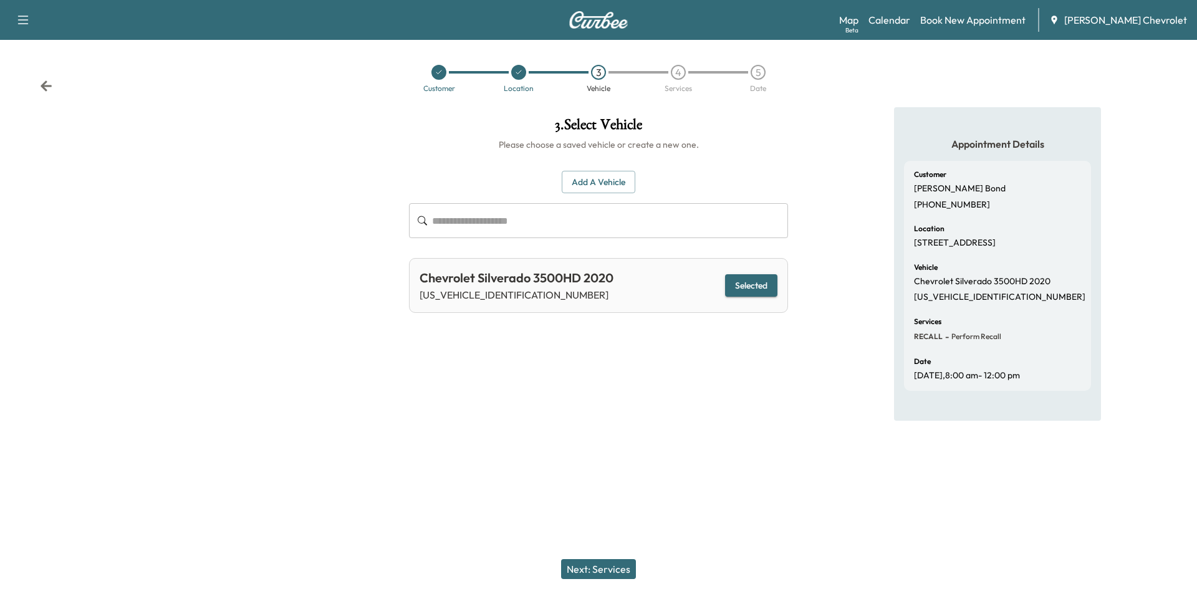
click at [616, 569] on button "Next: Services" at bounding box center [598, 569] width 75 height 20
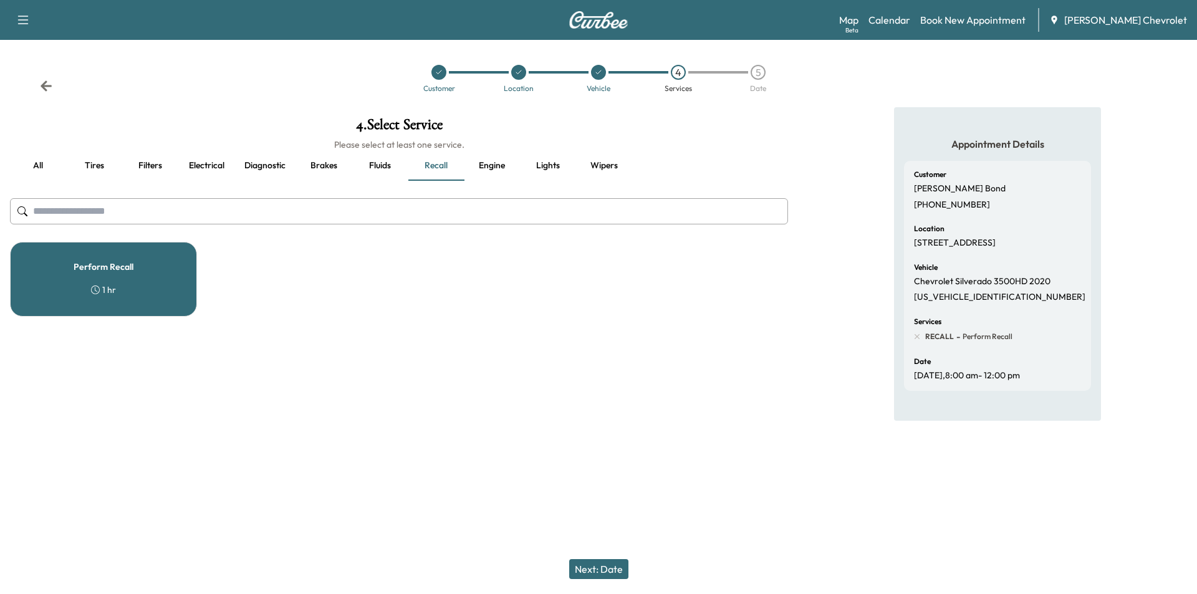
click at [600, 563] on button "Next: Date" at bounding box center [598, 569] width 59 height 20
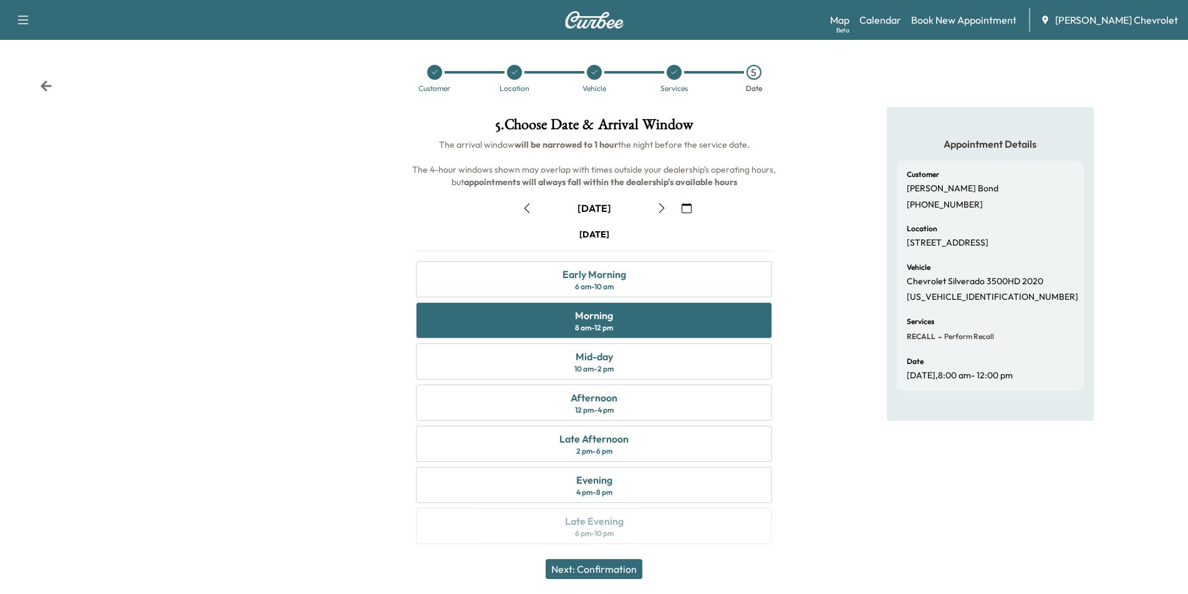
click at [665, 210] on icon "button" at bounding box center [662, 208] width 10 height 10
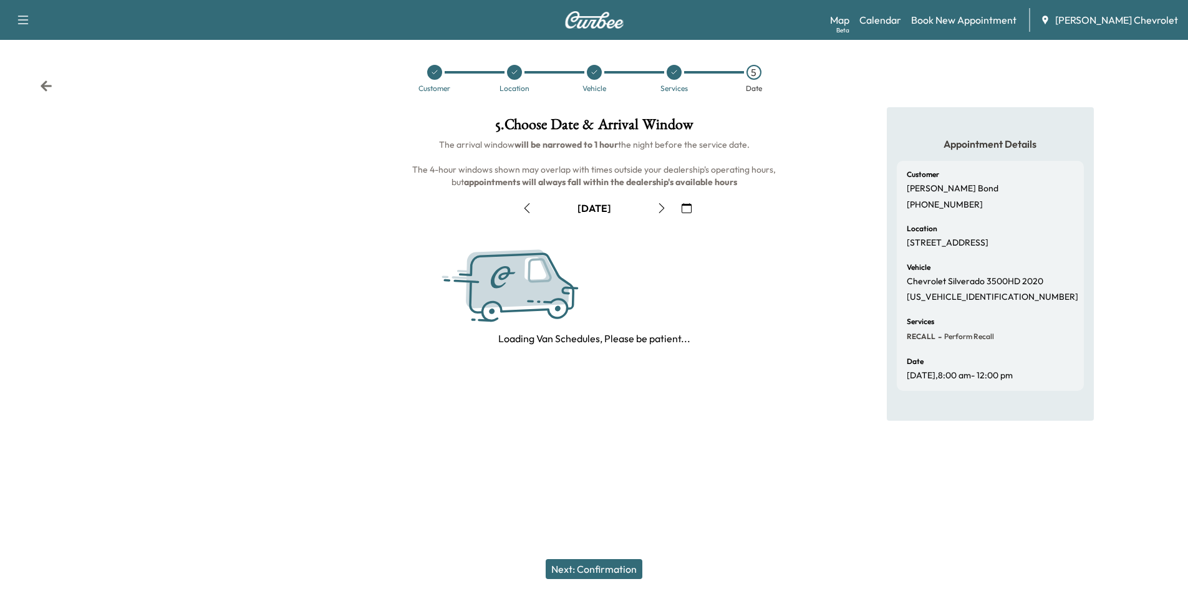
click at [665, 210] on icon "button" at bounding box center [662, 208] width 10 height 10
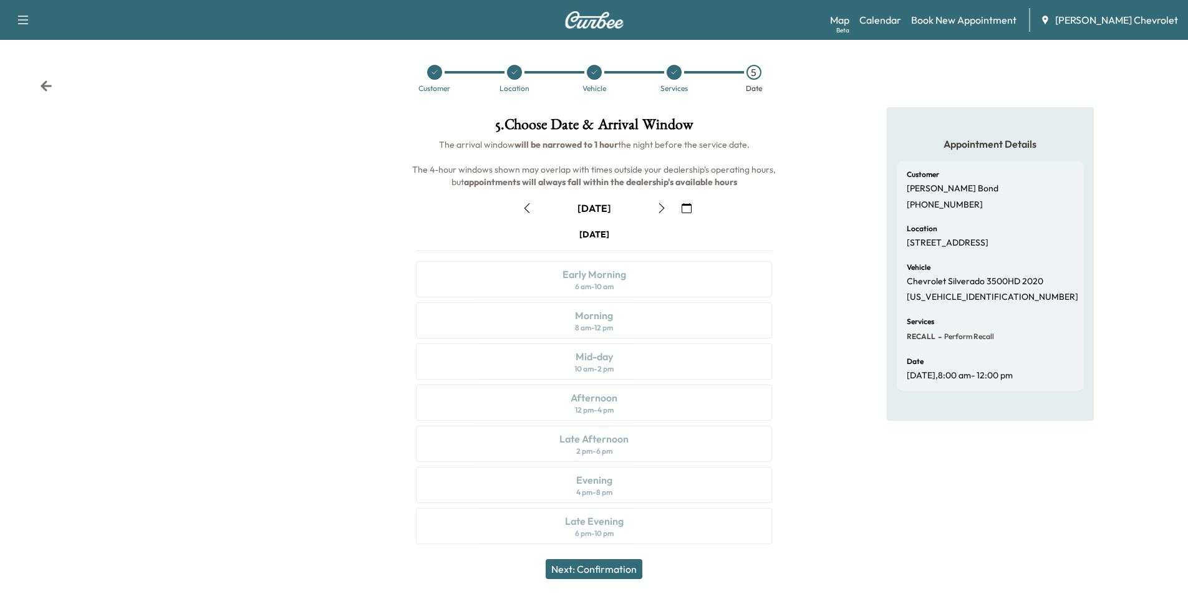
click at [665, 210] on icon "button" at bounding box center [662, 208] width 10 height 10
click at [663, 212] on icon "button" at bounding box center [662, 208] width 10 height 10
click at [687, 279] on div "Early Morning 6 am - 10 am" at bounding box center [594, 279] width 356 height 36
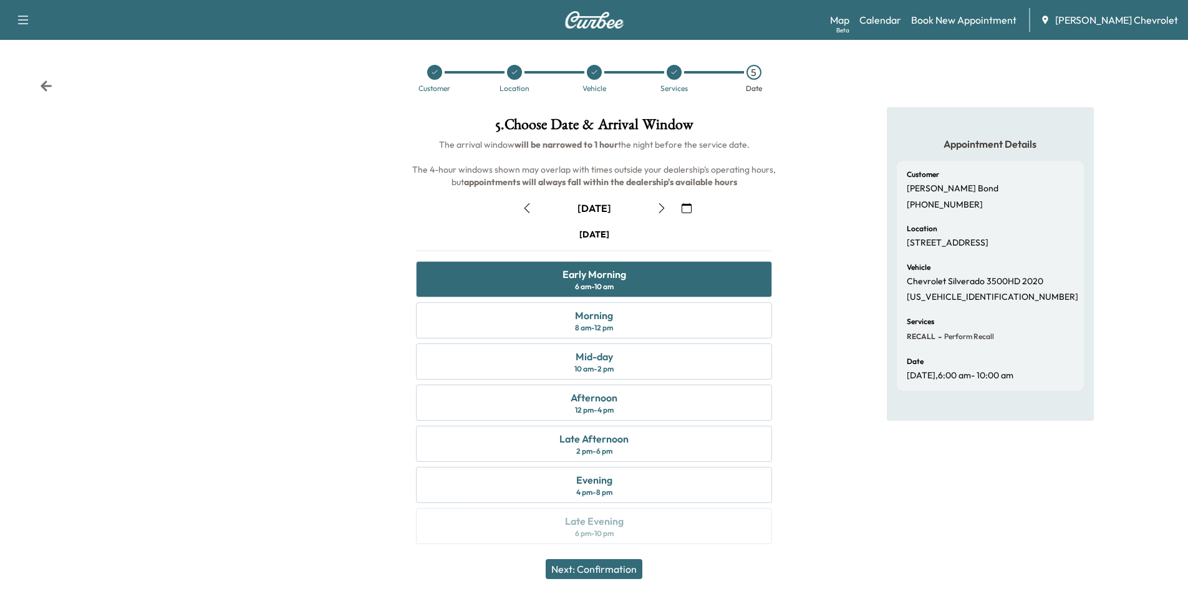
click at [621, 573] on button "Next: Confirmation" at bounding box center [594, 569] width 97 height 20
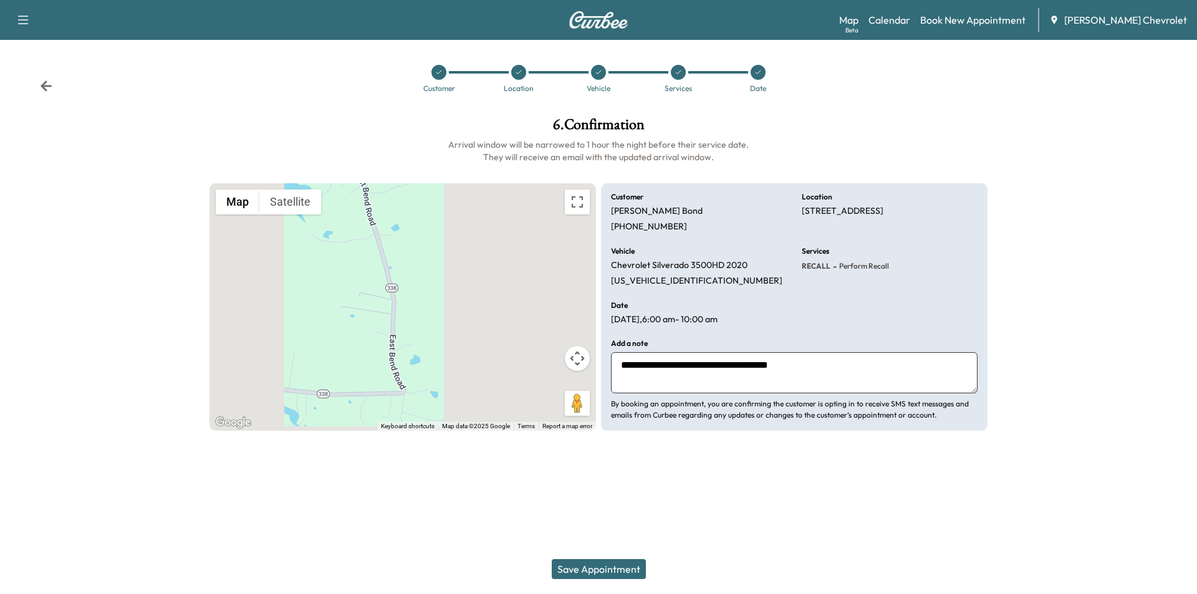
click at [602, 565] on button "Save Appointment" at bounding box center [599, 569] width 94 height 20
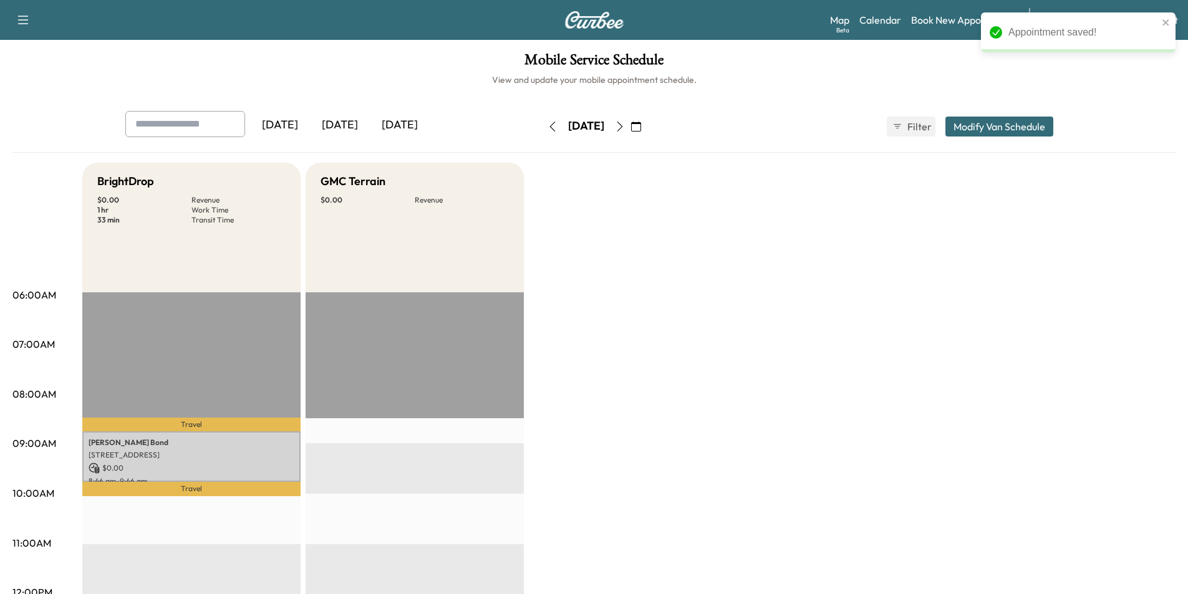
click at [548, 130] on icon "button" at bounding box center [553, 127] width 10 height 10
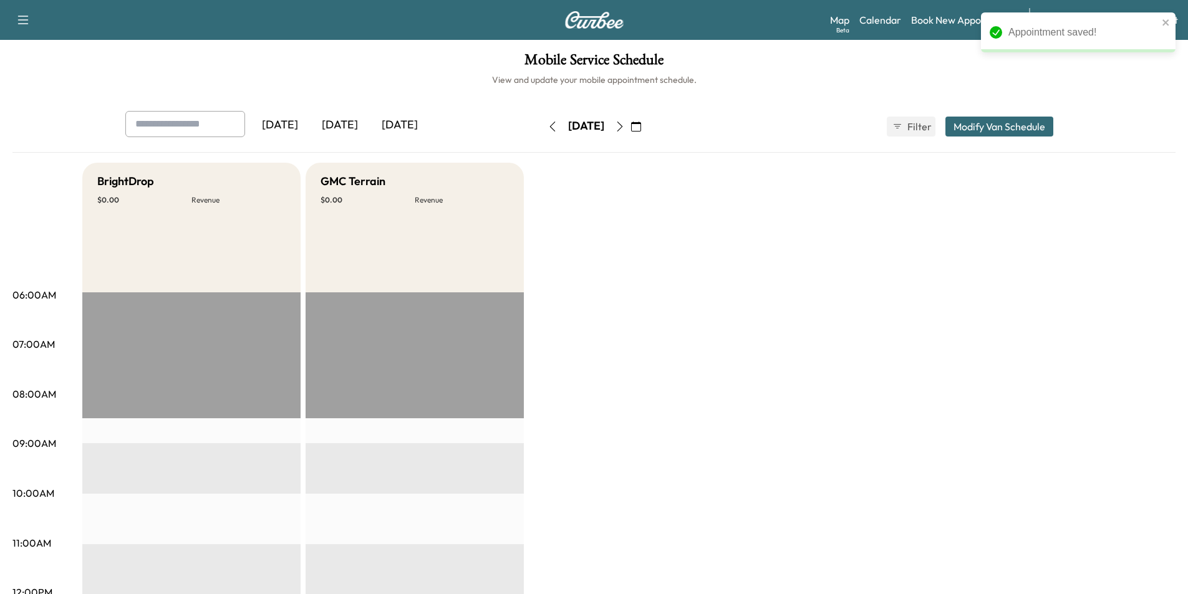
click at [548, 130] on icon "button" at bounding box center [553, 127] width 10 height 10
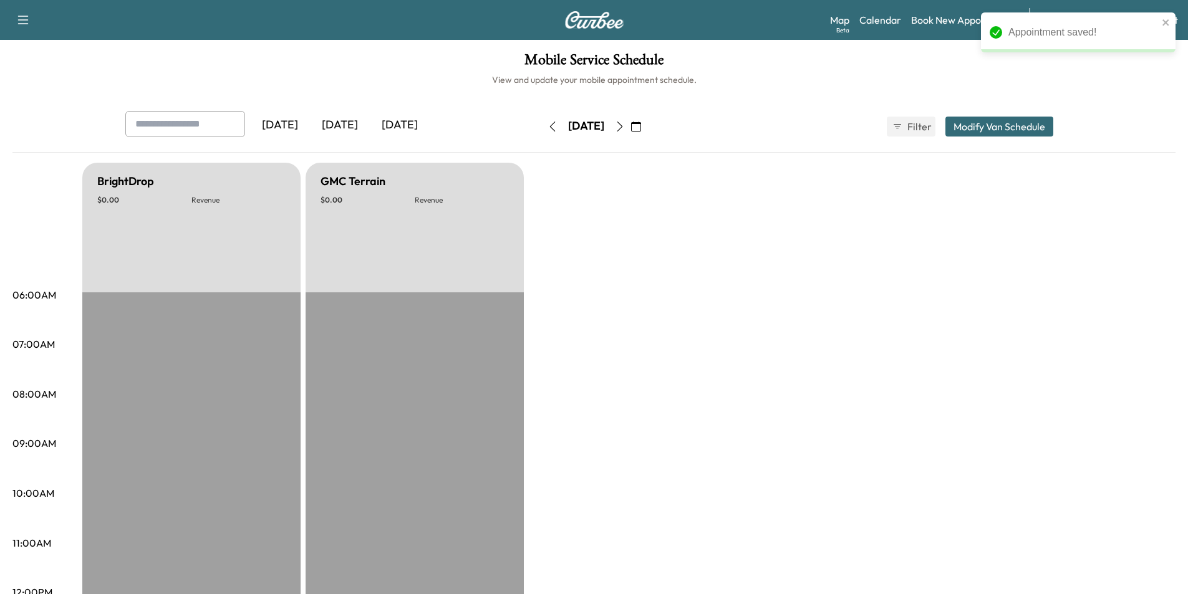
click at [548, 130] on icon "button" at bounding box center [553, 127] width 10 height 10
click at [549, 128] on icon "button" at bounding box center [552, 127] width 6 height 10
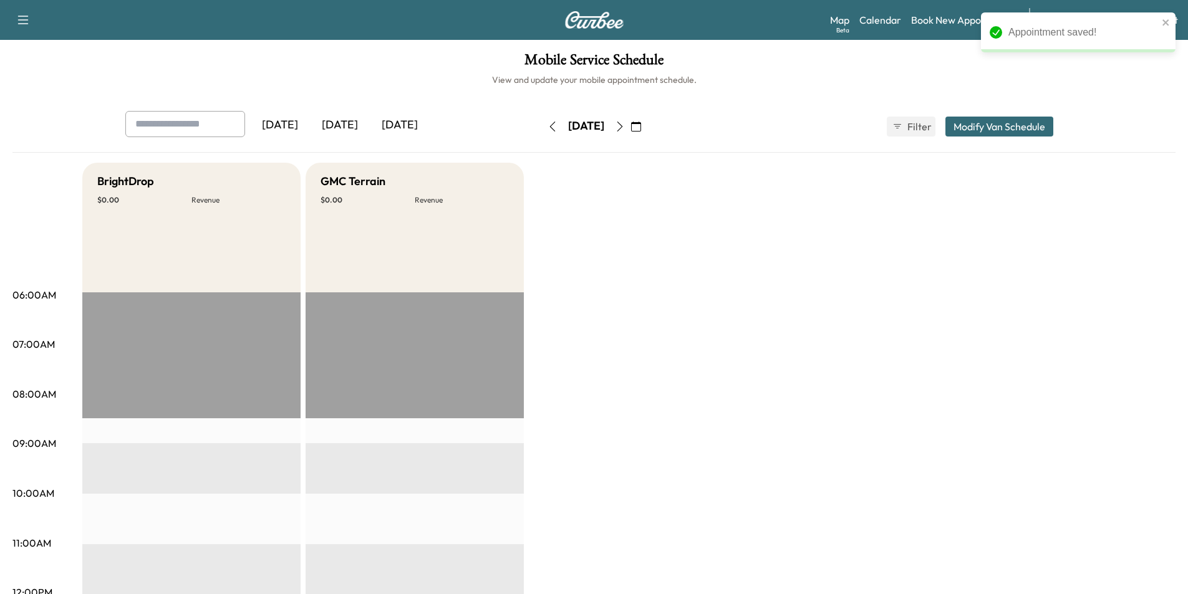
click at [542, 128] on button "button" at bounding box center [552, 127] width 21 height 20
click at [549, 128] on icon "button" at bounding box center [552, 127] width 6 height 10
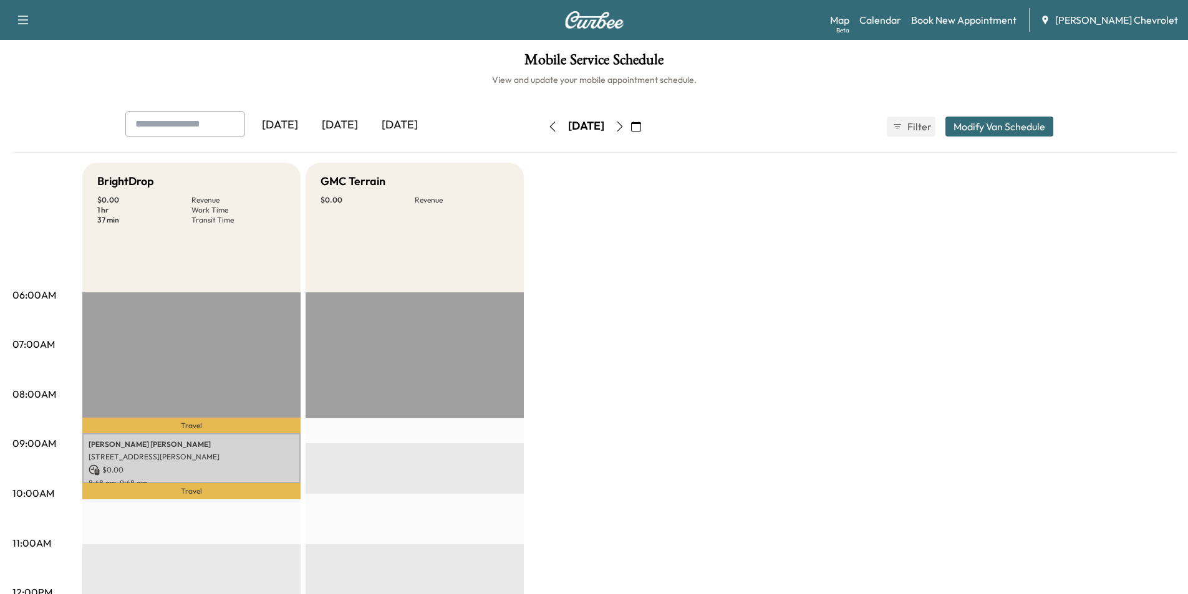
click at [542, 123] on button "button" at bounding box center [552, 127] width 21 height 20
